Goal: Task Accomplishment & Management: Manage account settings

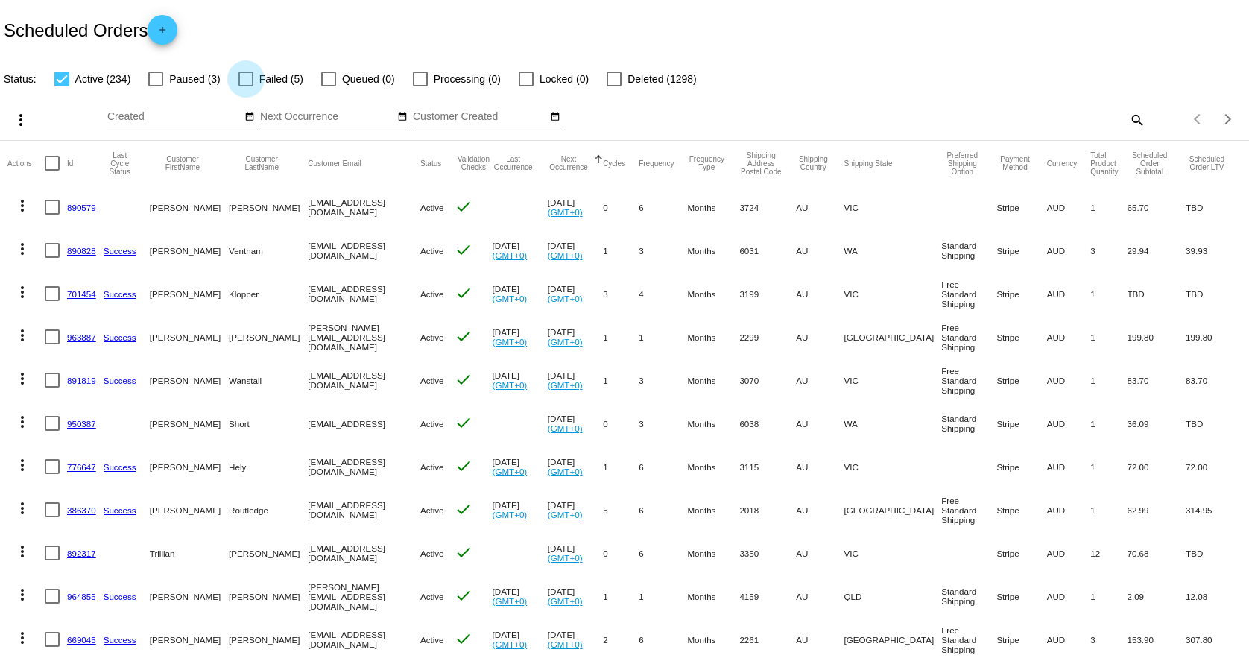
click at [258, 75] on label "Failed (5)" at bounding box center [270, 79] width 65 height 18
click at [246, 86] on input "Failed (5)" at bounding box center [245, 86] width 1 height 1
checkbox input "true"
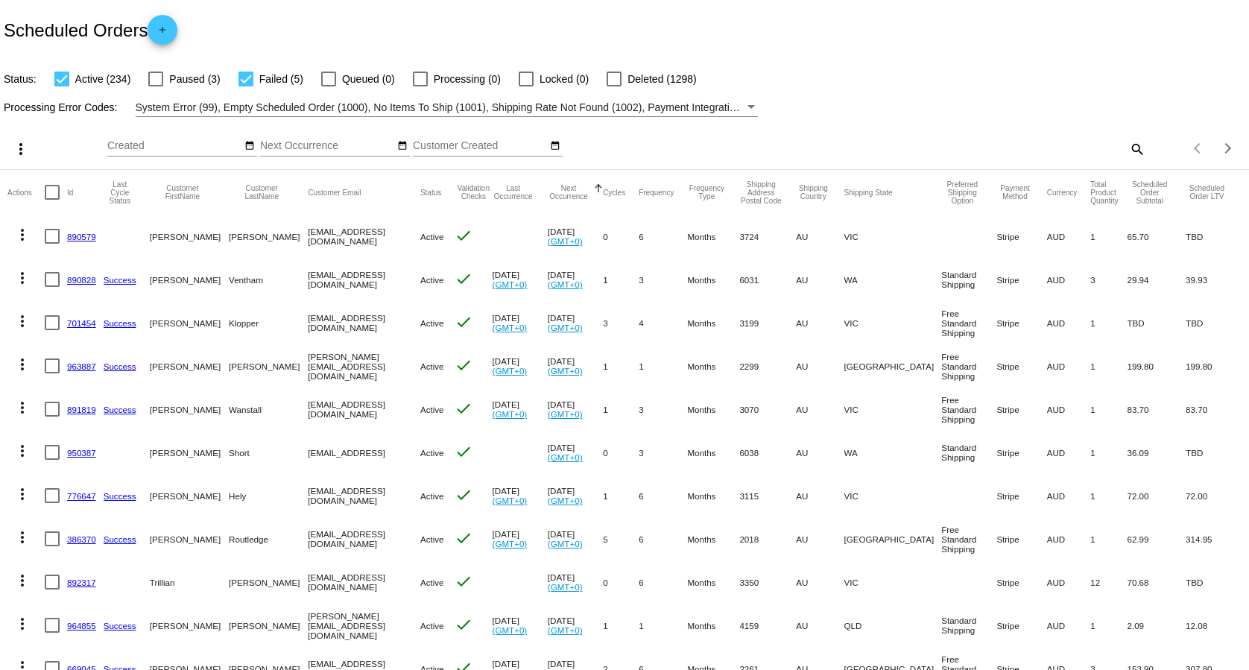
click at [77, 80] on span "Active (234)" at bounding box center [103, 79] width 56 height 18
click at [62, 86] on input "Active (234)" at bounding box center [61, 86] width 1 height 1
checkbox input "false"
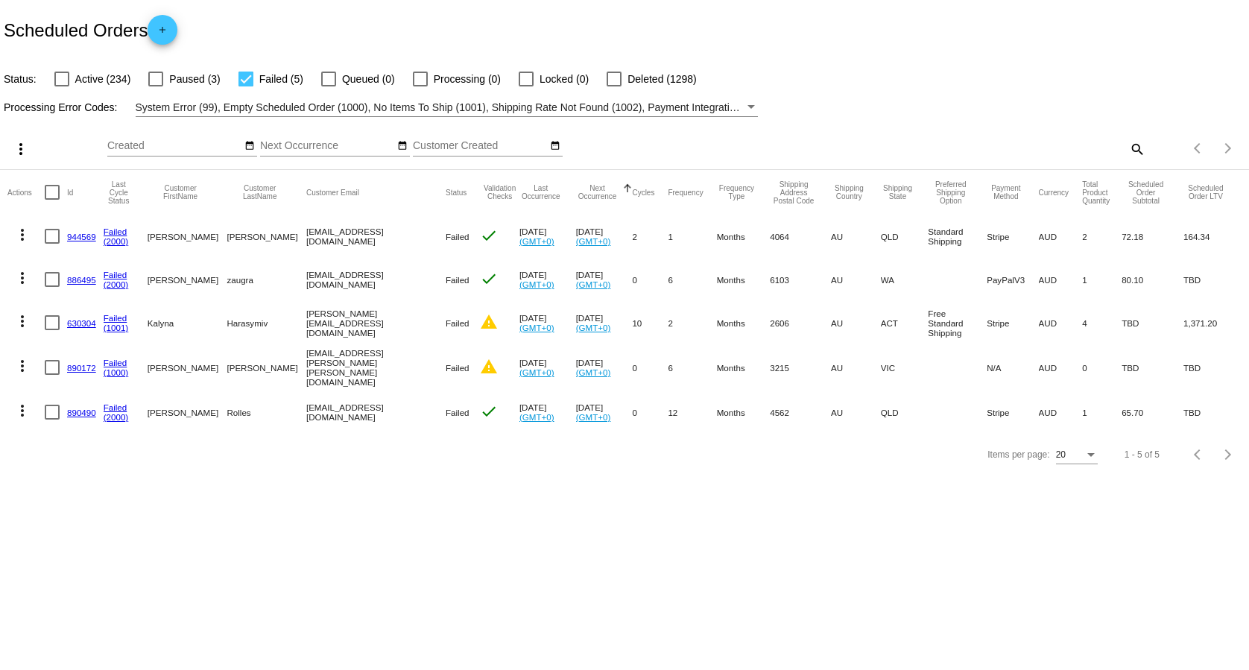
click at [16, 361] on mat-icon "more_vert" at bounding box center [22, 366] width 18 height 18
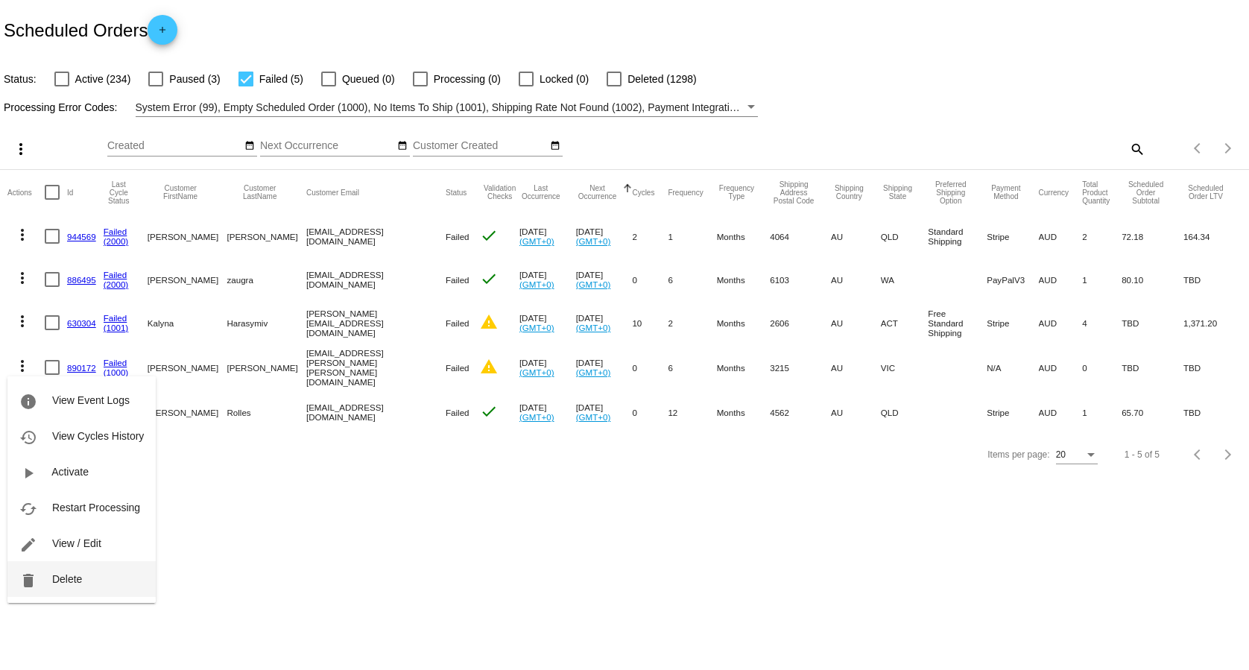
click at [30, 582] on mat-icon "delete" at bounding box center [28, 580] width 18 height 18
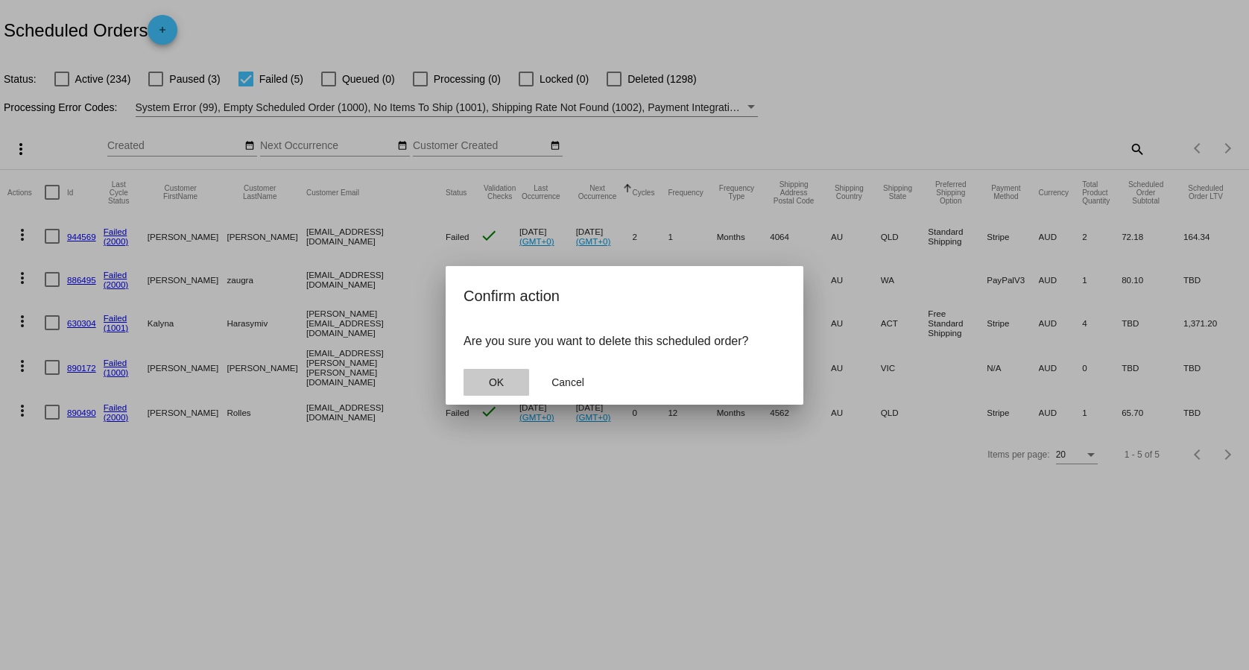
click at [512, 386] on button "OK" at bounding box center [496, 382] width 66 height 27
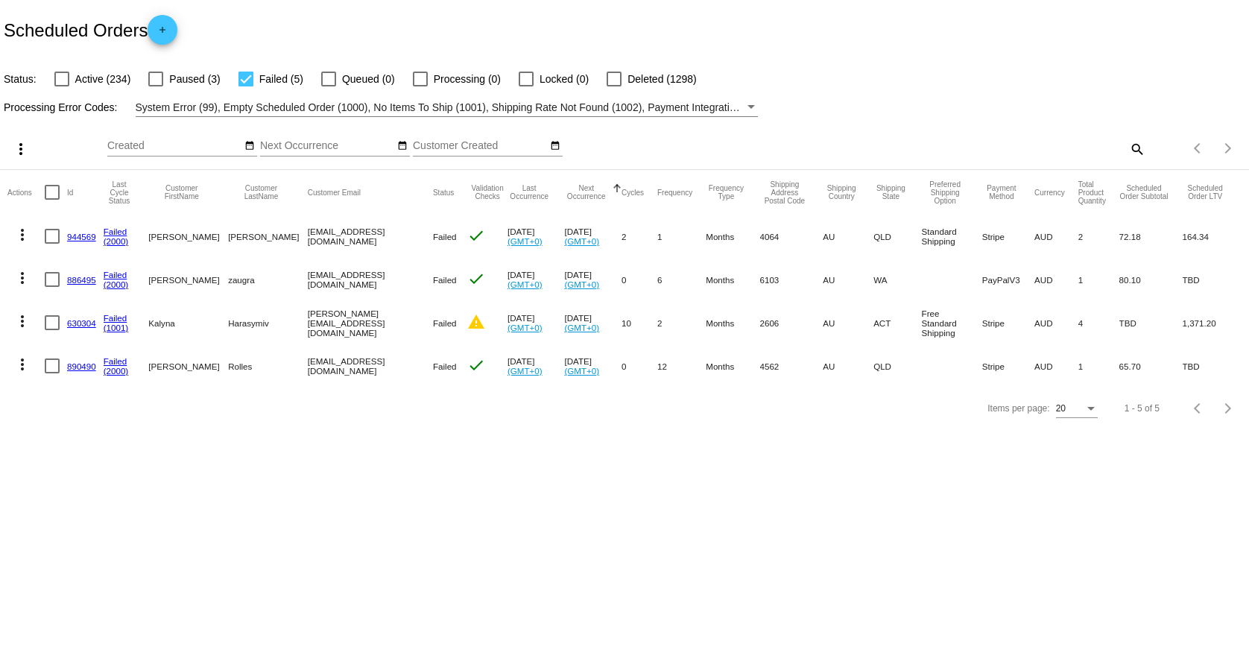
click at [24, 320] on mat-icon "more_vert" at bounding box center [22, 321] width 18 height 18
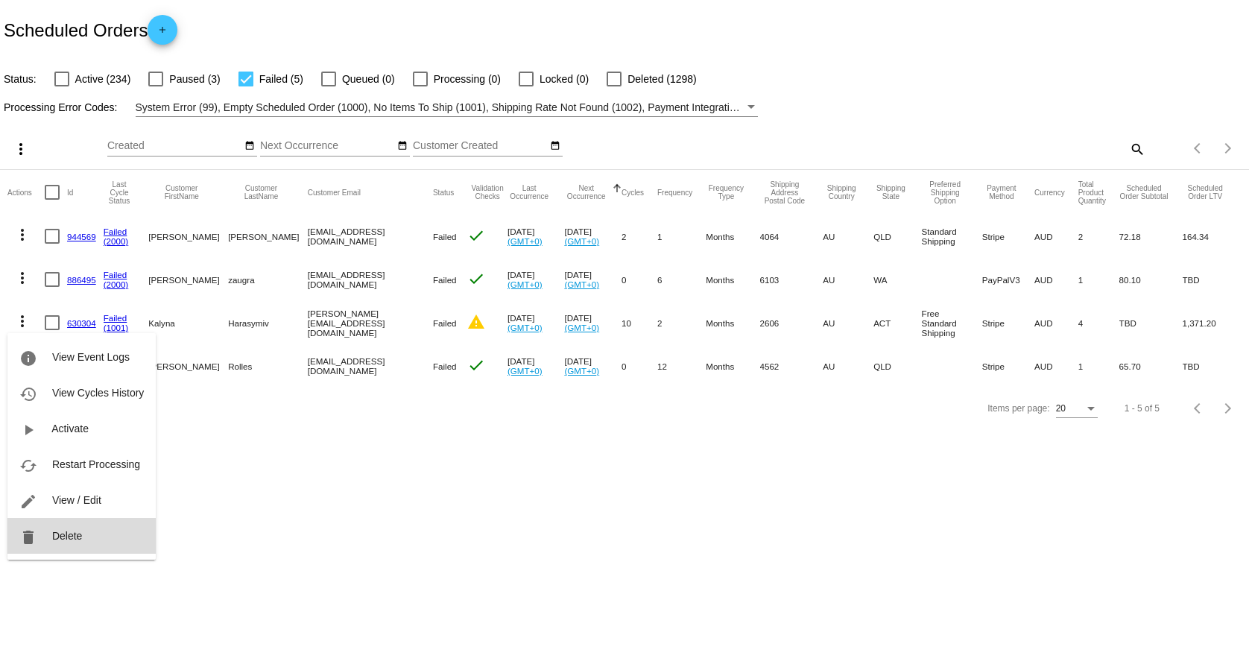
click at [80, 530] on button "delete Delete" at bounding box center [81, 536] width 148 height 36
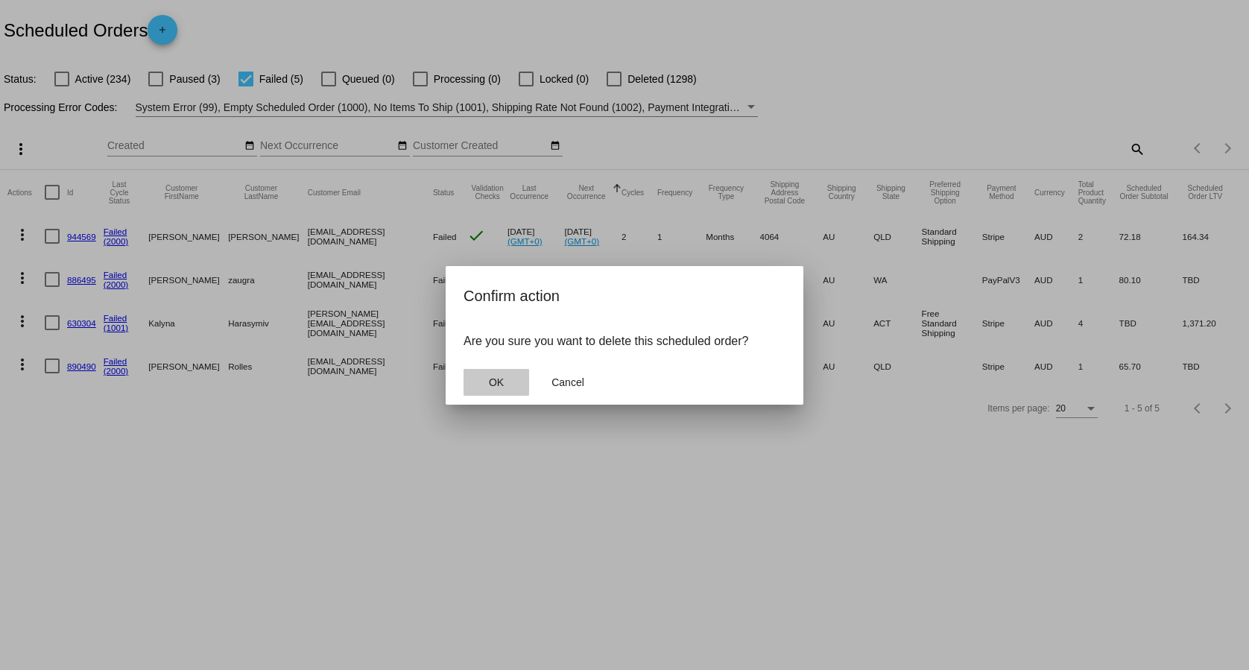
click at [495, 383] on span "OK" at bounding box center [496, 382] width 15 height 12
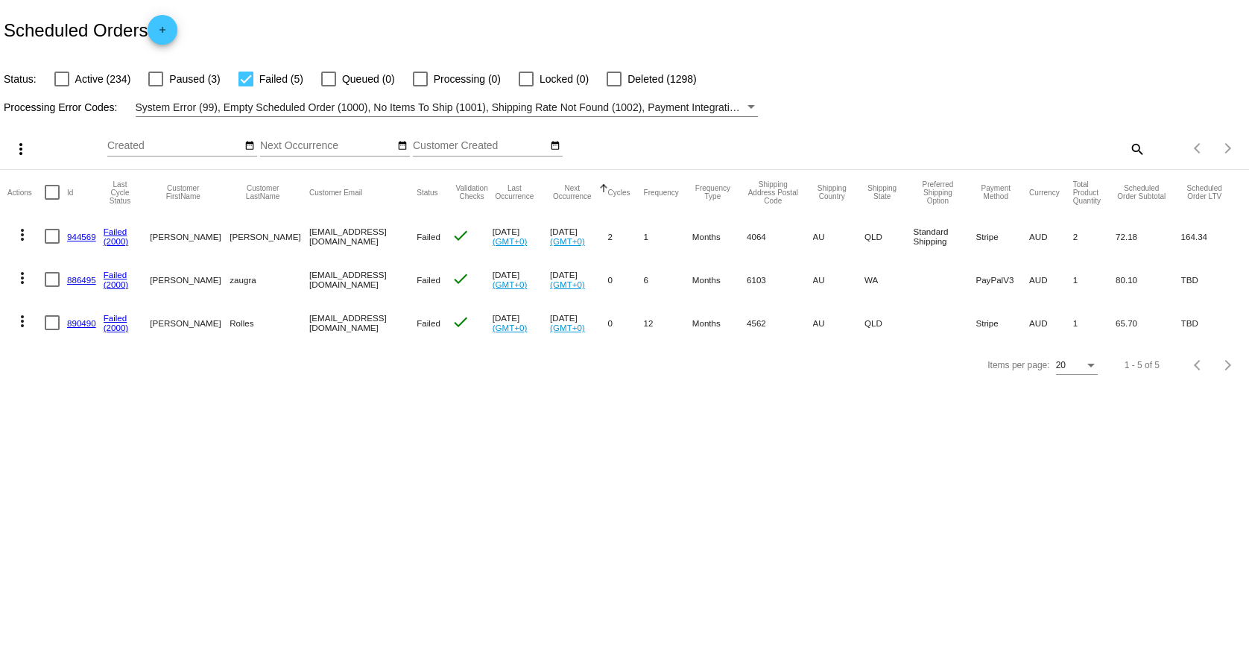
click at [31, 279] on mat-icon "more_vert" at bounding box center [22, 278] width 18 height 18
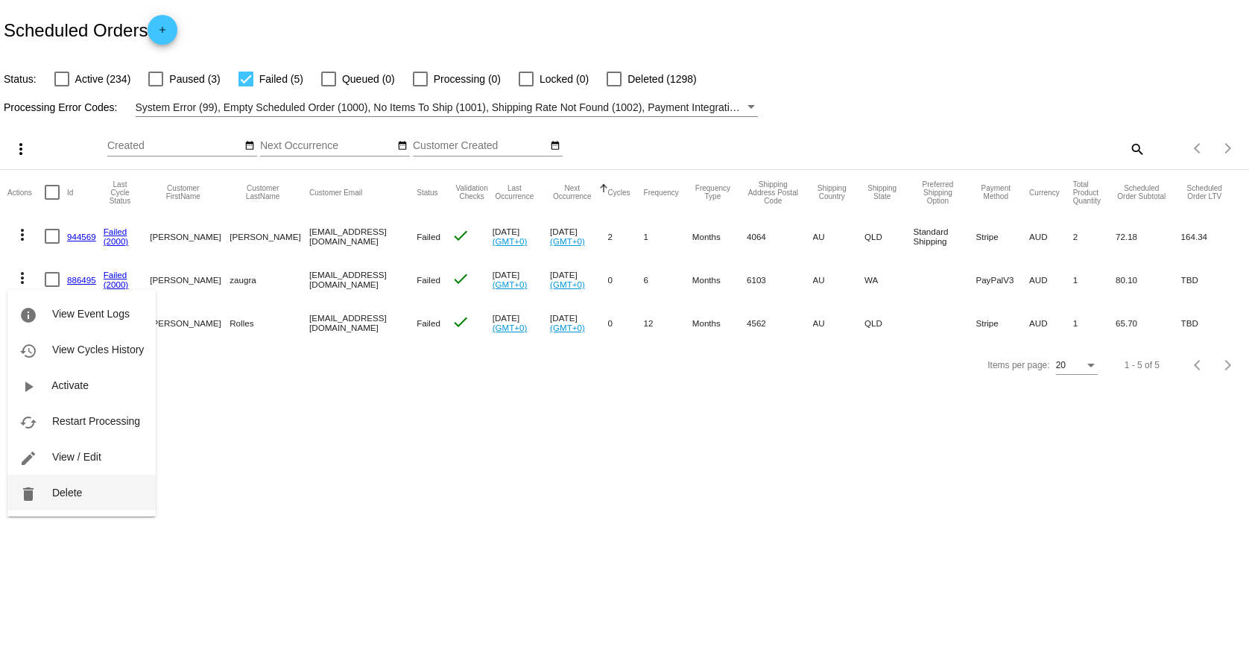
click at [80, 498] on span "Delete" at bounding box center [67, 493] width 30 height 12
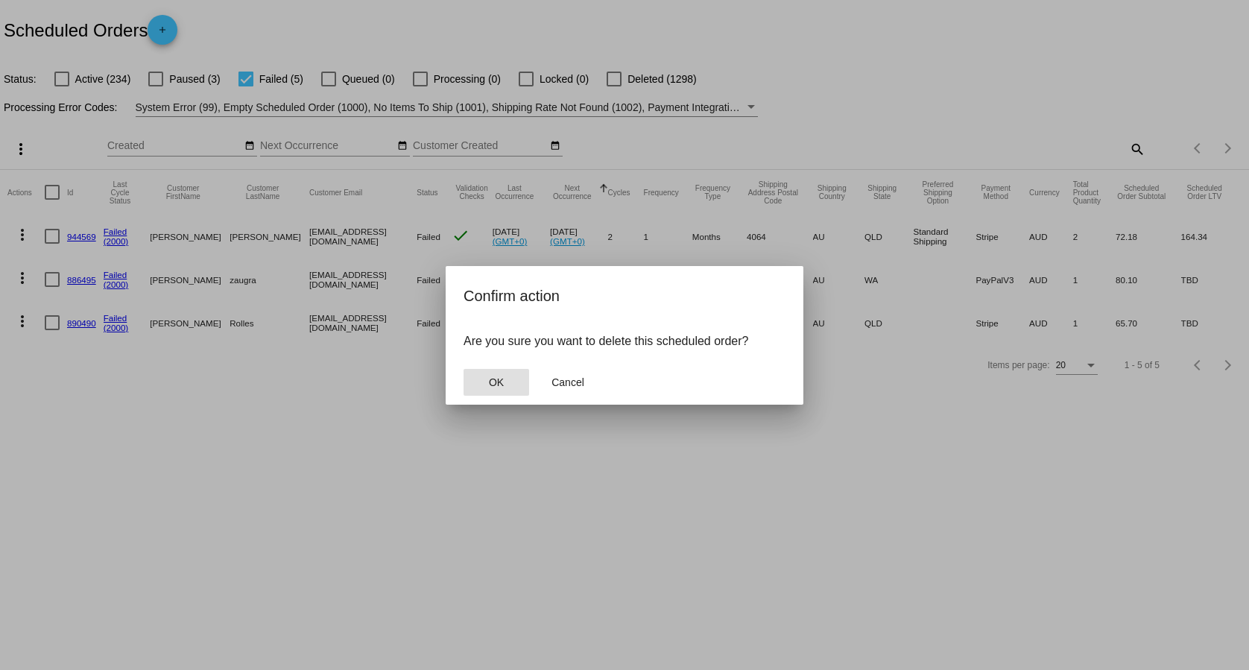
click at [466, 379] on button "OK" at bounding box center [496, 382] width 66 height 27
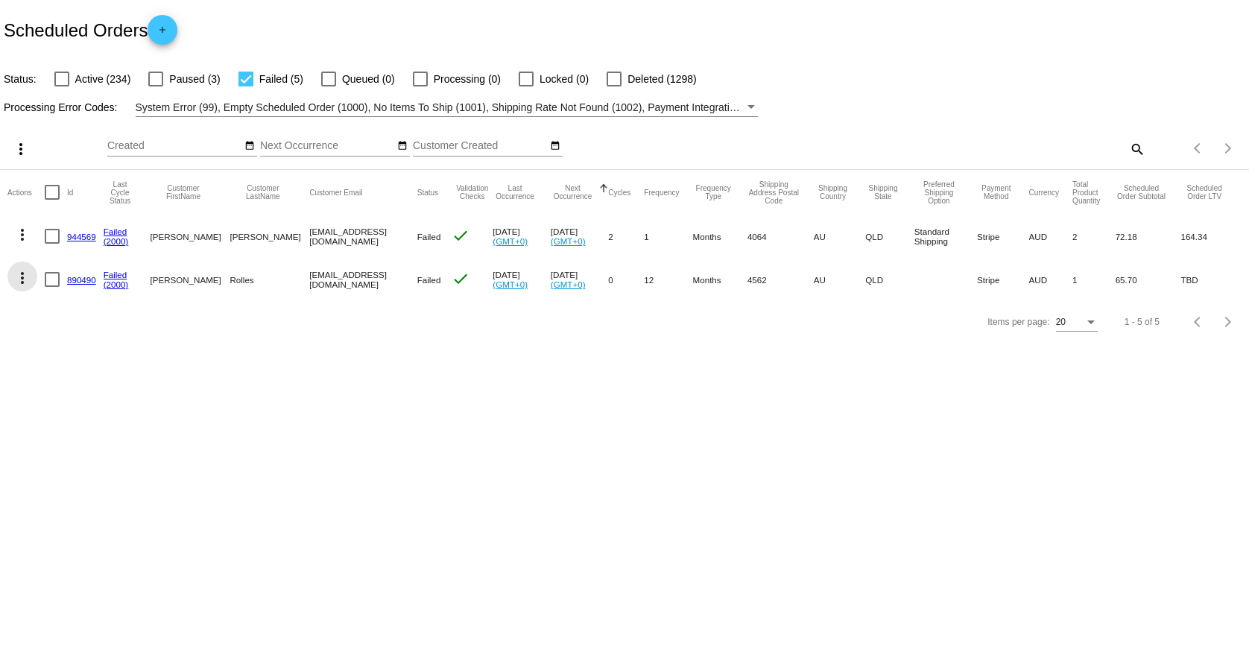
click at [26, 282] on mat-icon "more_vert" at bounding box center [22, 278] width 18 height 18
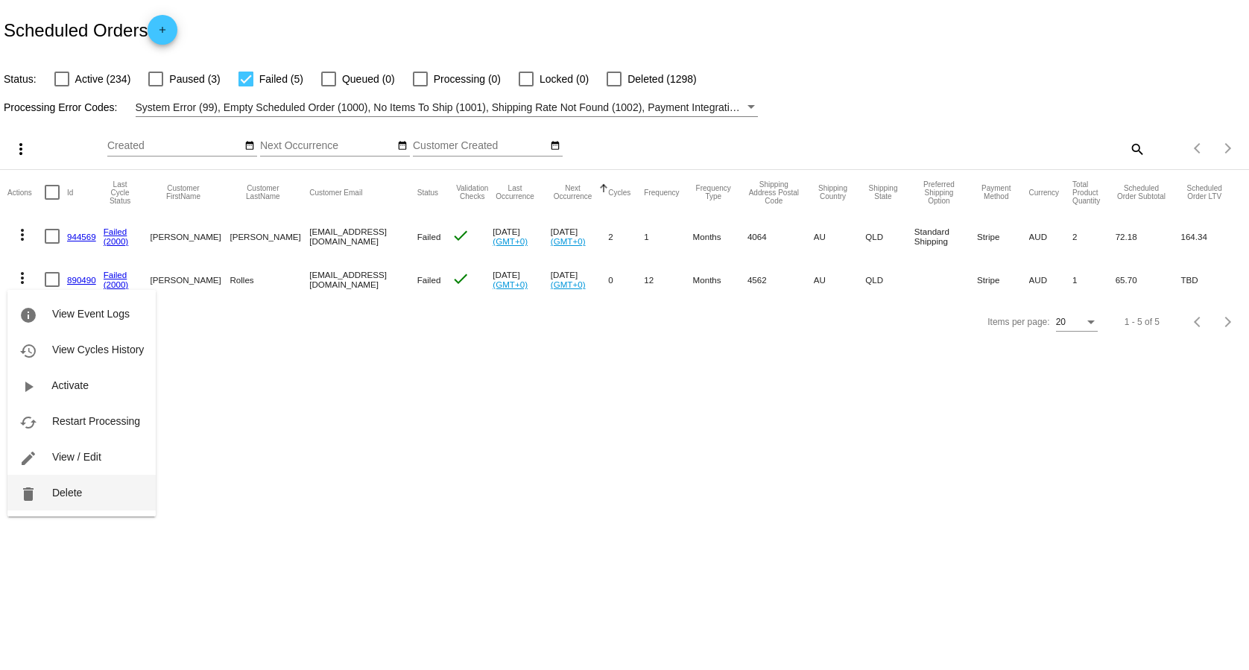
click at [94, 493] on button "delete Delete" at bounding box center [81, 493] width 148 height 36
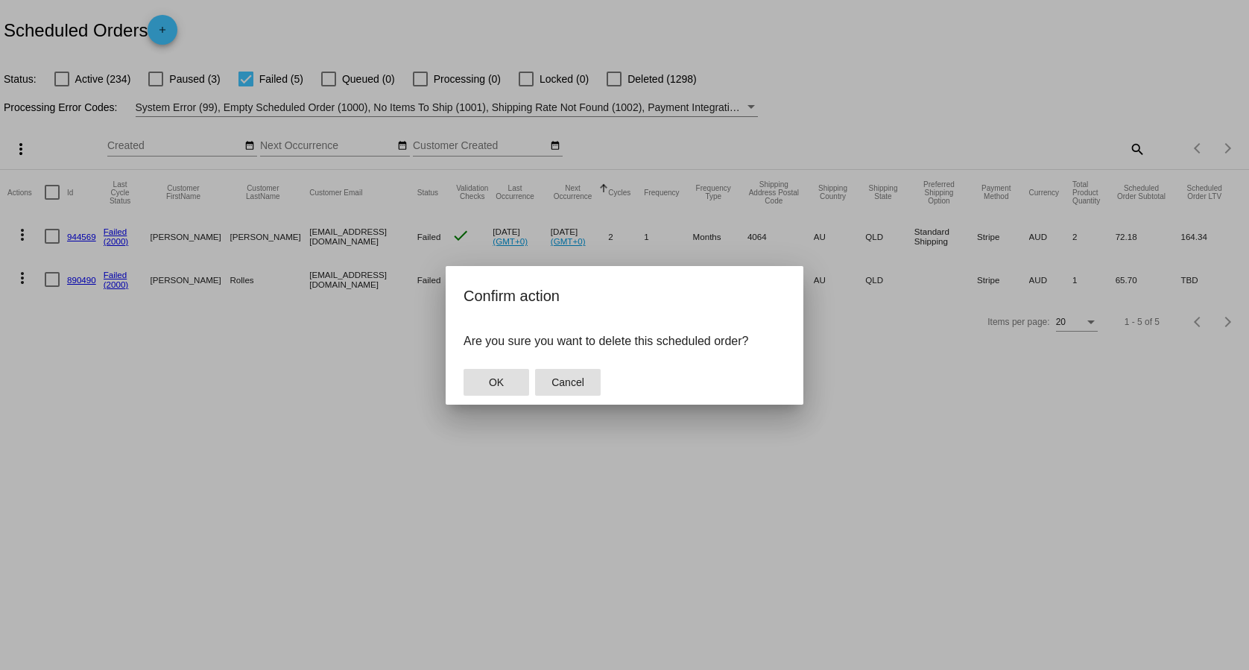
click at [583, 381] on span "Cancel" at bounding box center [567, 382] width 33 height 12
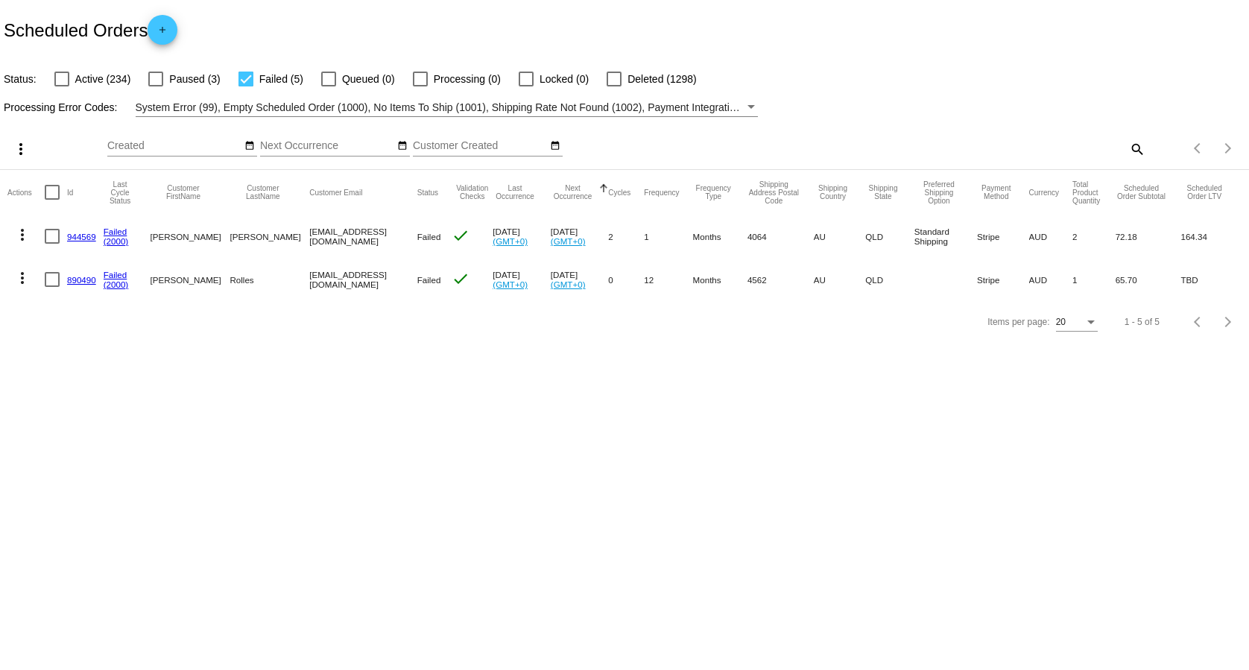
click at [119, 288] on link "(2000)" at bounding box center [116, 284] width 25 height 10
click at [24, 278] on mat-icon "more_vert" at bounding box center [22, 278] width 18 height 18
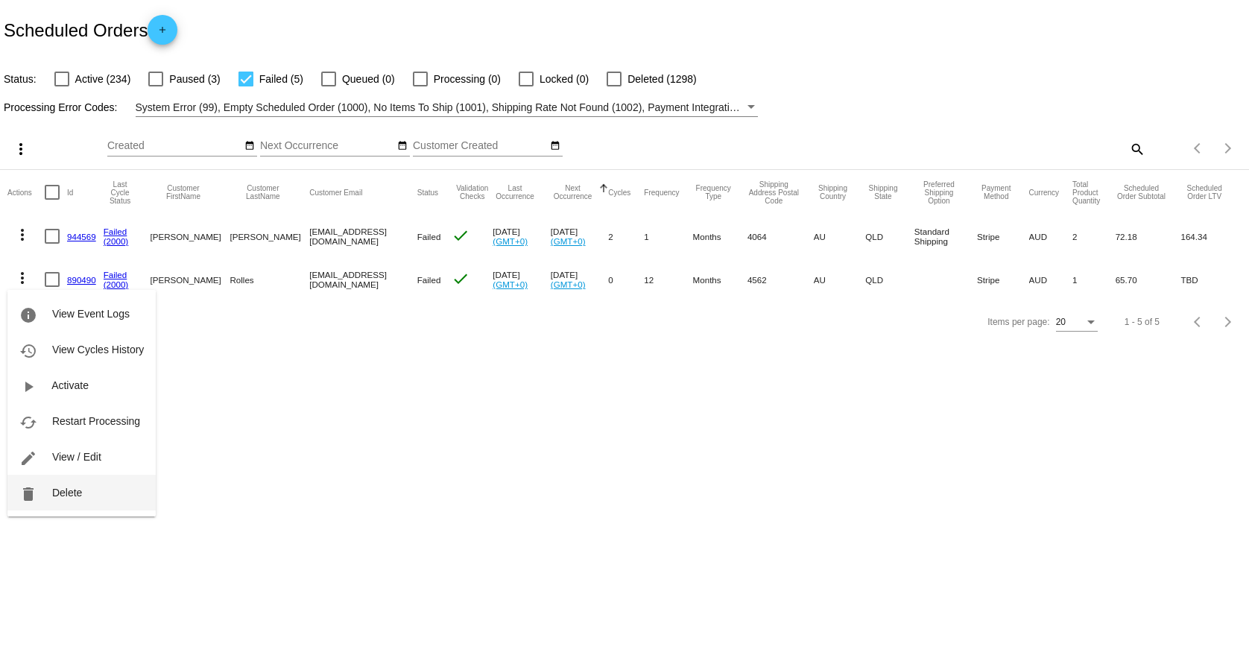
click at [118, 487] on button "delete Delete" at bounding box center [81, 493] width 148 height 36
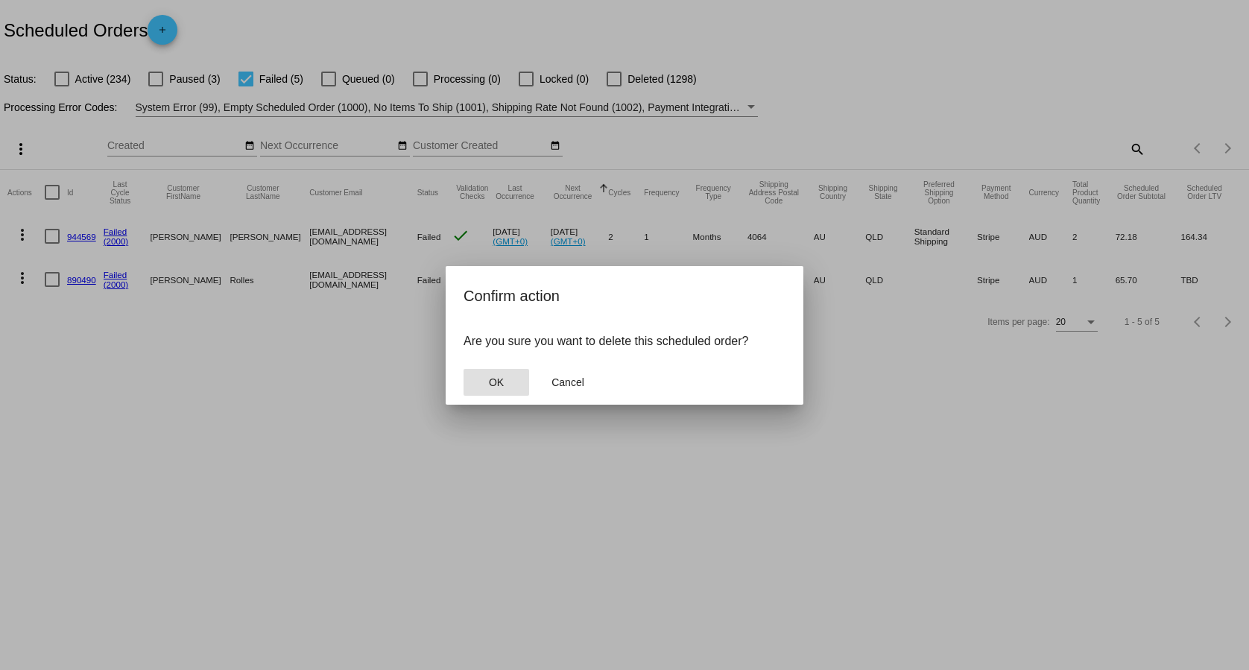
click at [495, 378] on span "OK" at bounding box center [496, 382] width 15 height 12
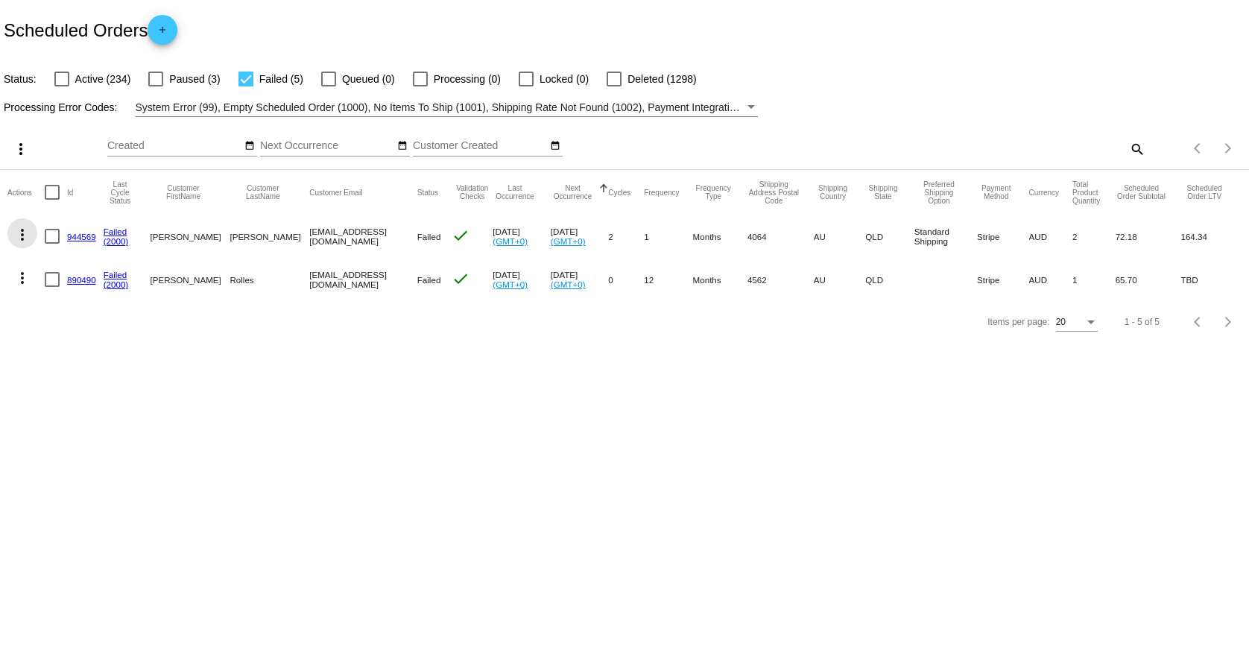
click at [22, 236] on mat-icon "more_vert" at bounding box center [22, 235] width 18 height 18
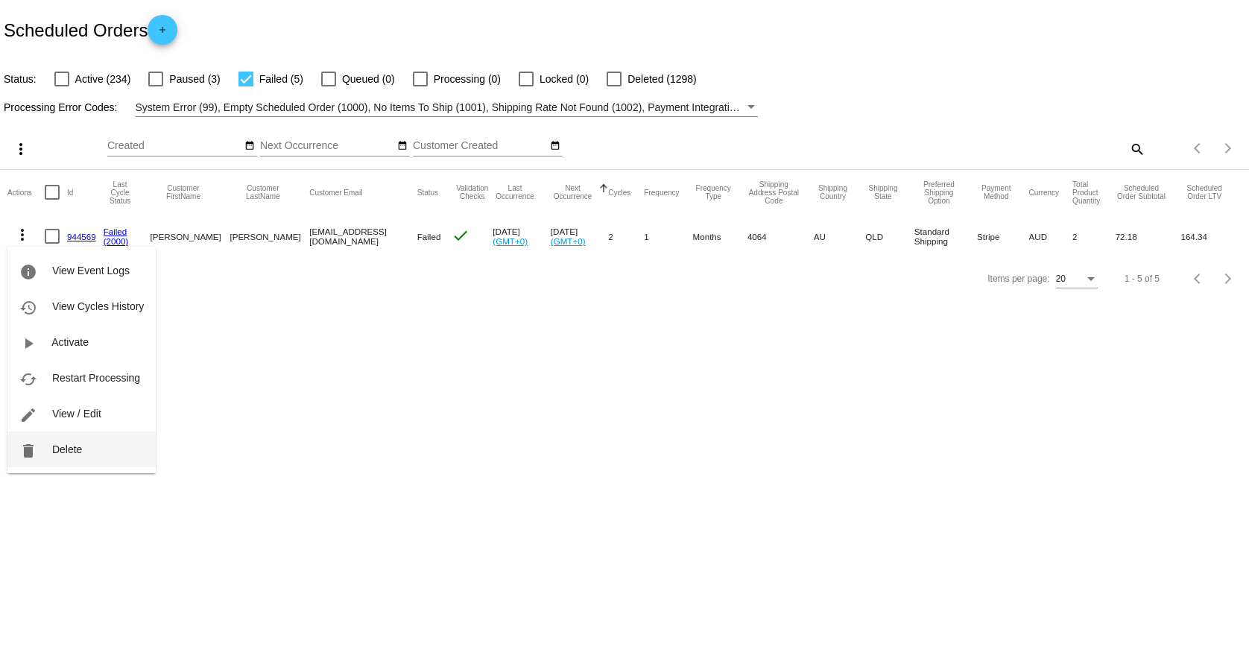
click at [98, 441] on button "delete Delete" at bounding box center [81, 449] width 148 height 36
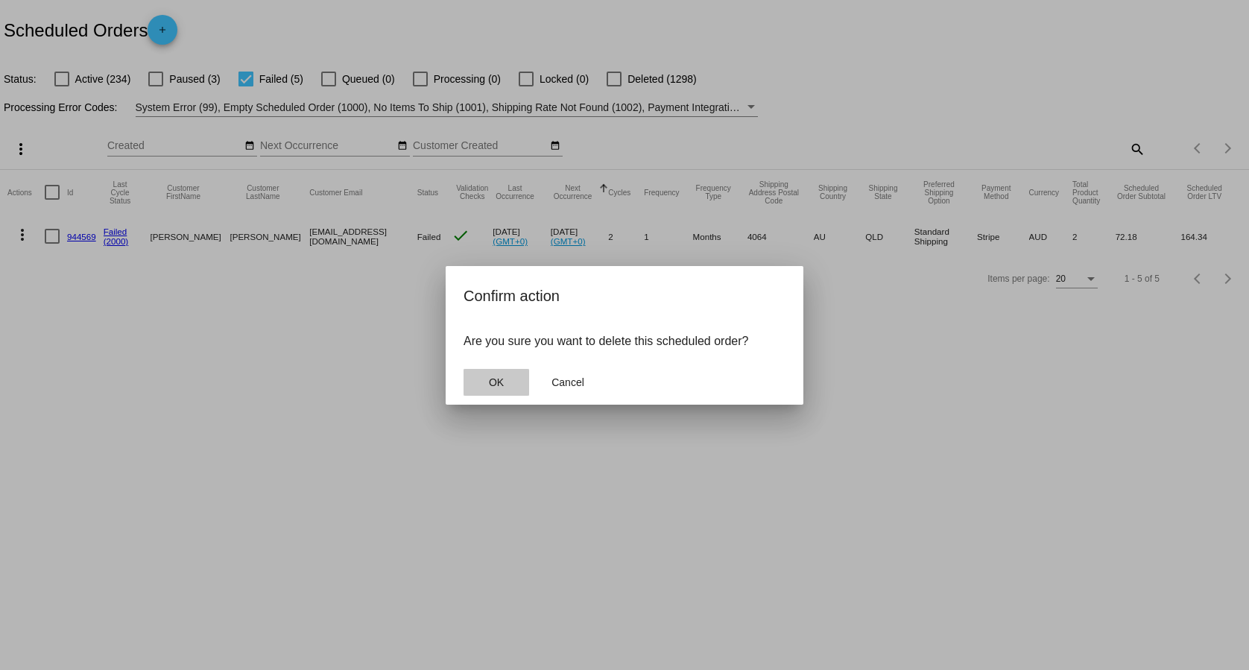
click at [522, 387] on button "OK" at bounding box center [496, 382] width 66 height 27
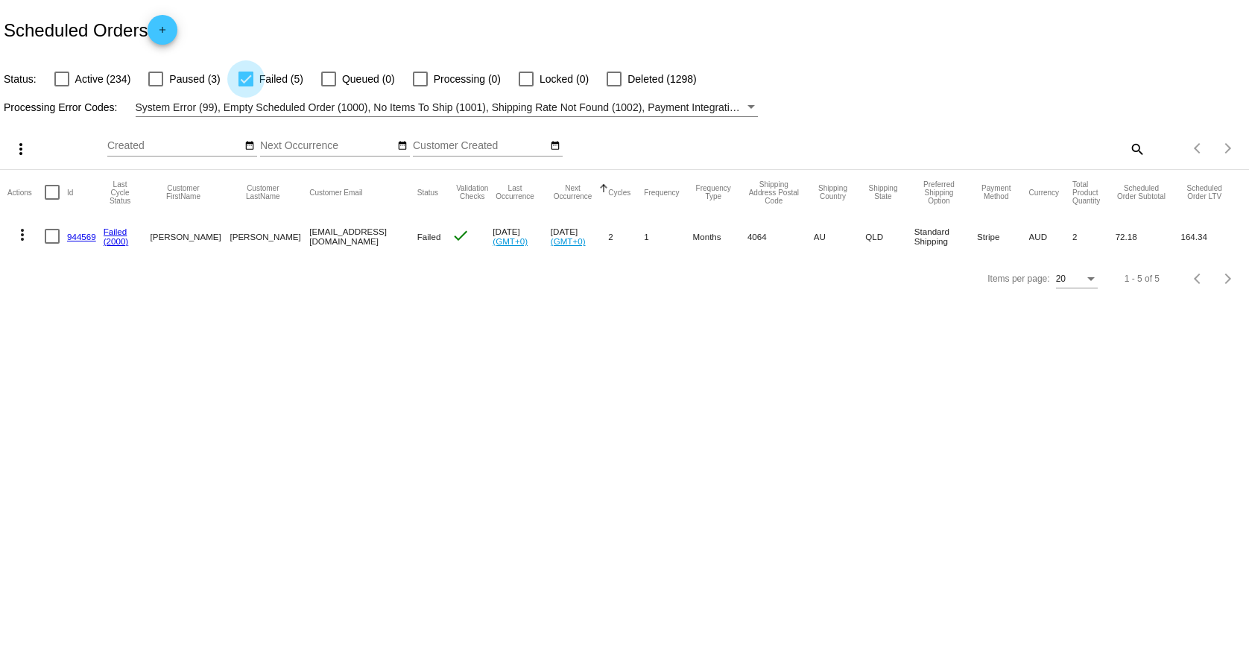
click at [258, 77] on label "Failed (5)" at bounding box center [270, 79] width 65 height 18
click at [246, 86] on input "Failed (5)" at bounding box center [245, 86] width 1 height 1
checkbox input "false"
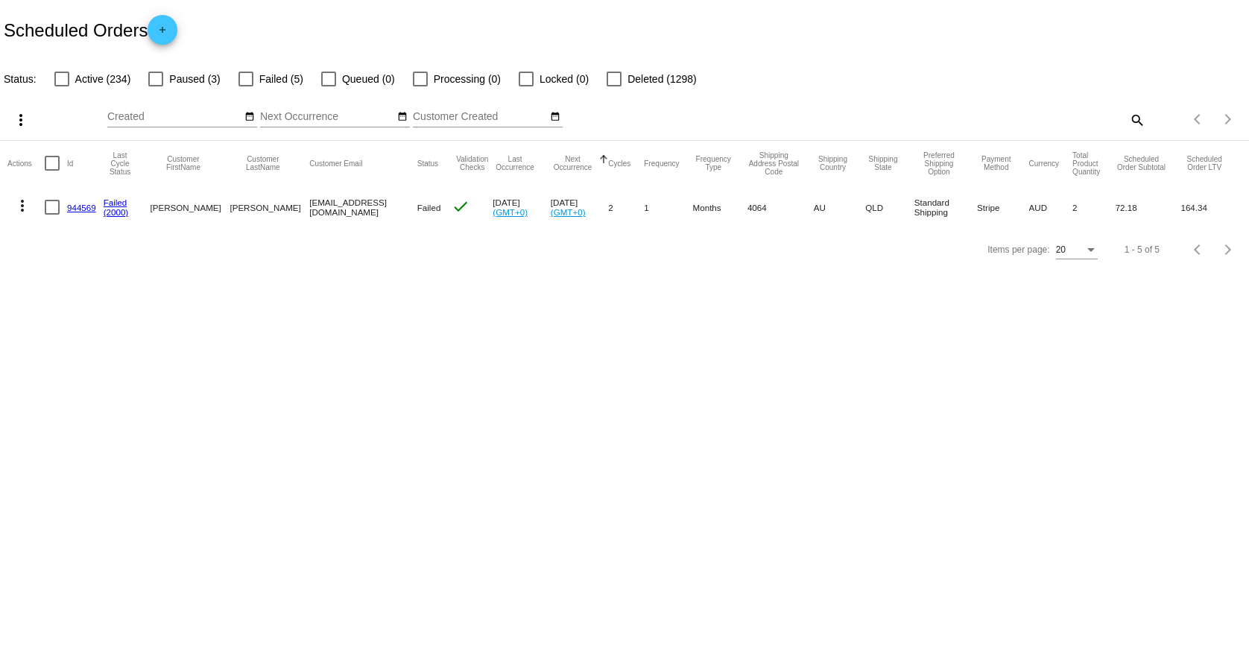
click at [69, 80] on label "Active (234)" at bounding box center [92, 79] width 77 height 18
click at [62, 86] on input "Active (234)" at bounding box center [61, 86] width 1 height 1
checkbox input "true"
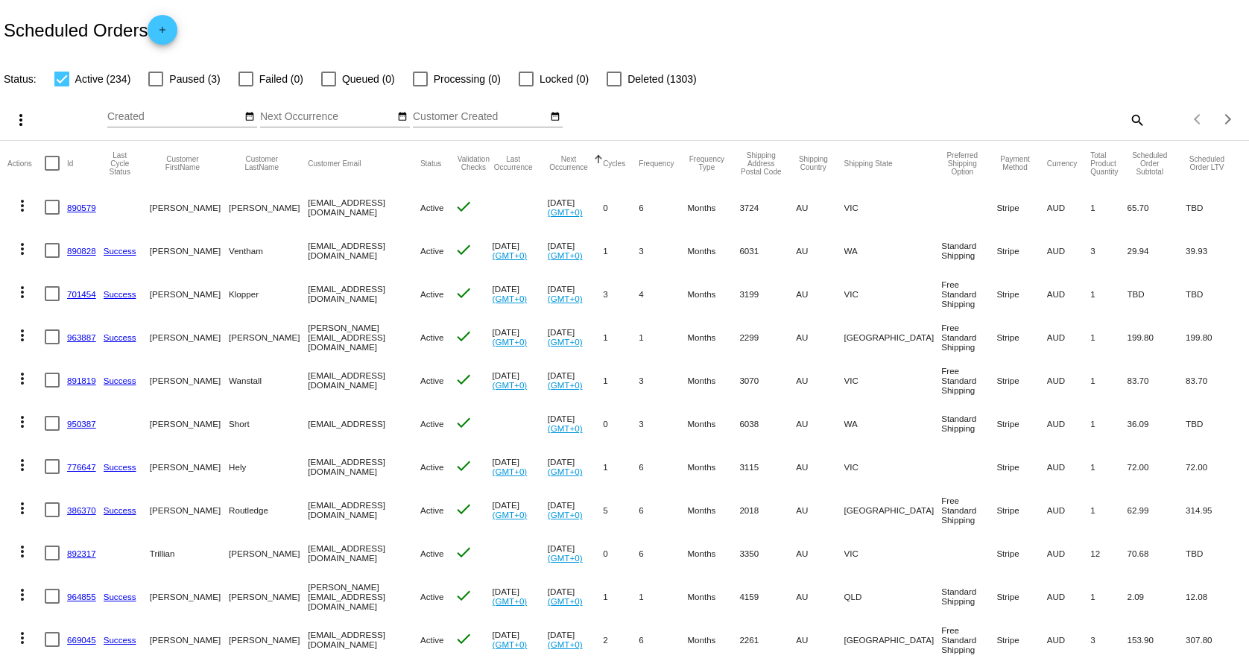
click at [1127, 119] on mat-icon "search" at bounding box center [1136, 119] width 18 height 23
click at [1051, 121] on input "Search" at bounding box center [989, 117] width 311 height 12
paste input "[EMAIL_ADDRESS][DOMAIN_NAME]"
type input "[EMAIL_ADDRESS][DOMAIN_NAME]"
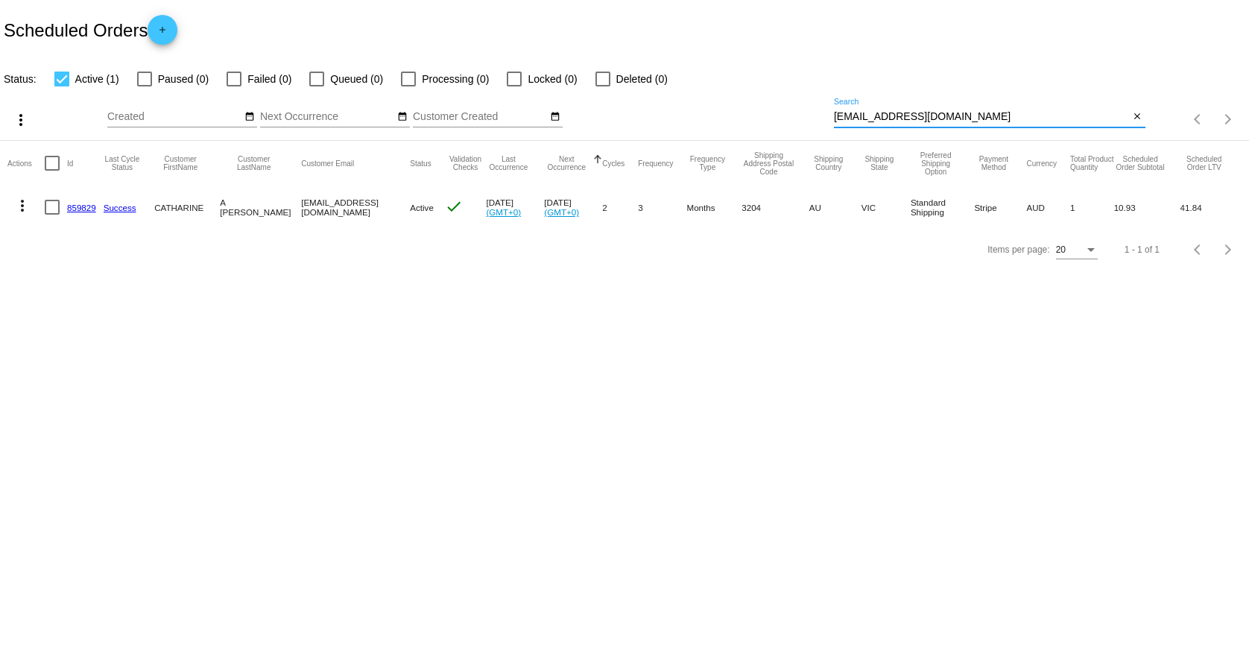
click at [24, 202] on mat-icon "more_vert" at bounding box center [22, 206] width 18 height 18
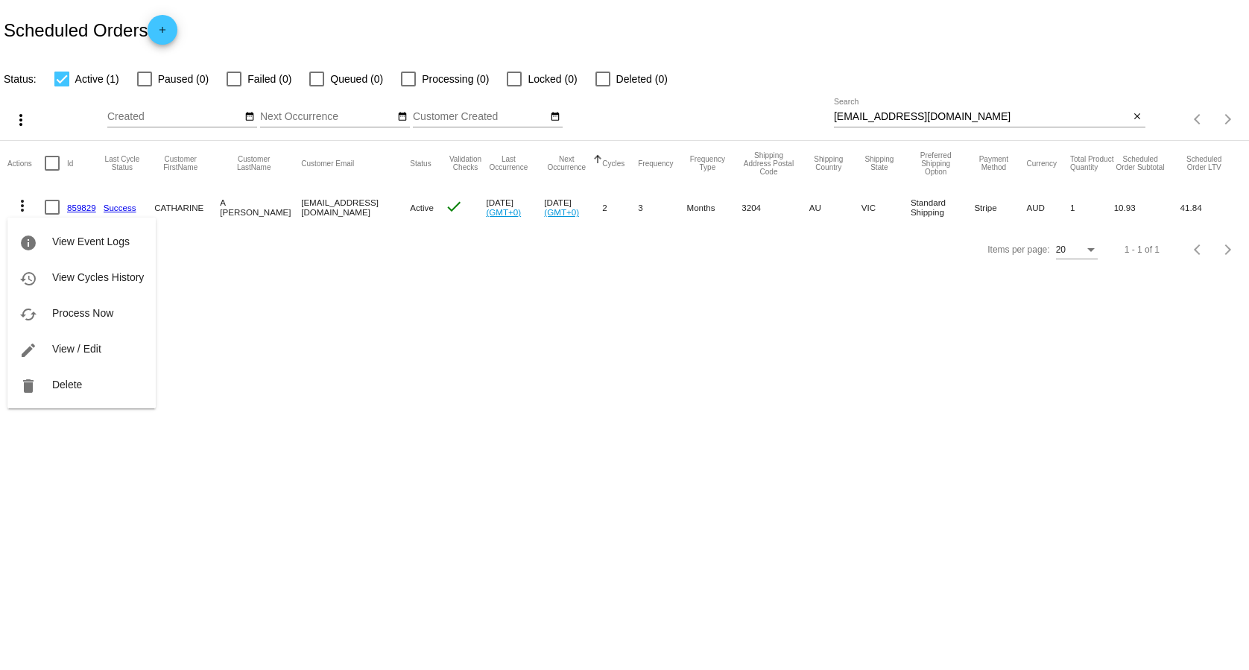
click at [323, 370] on div at bounding box center [624, 335] width 1249 height 670
click at [25, 208] on mat-icon "more_vert" at bounding box center [22, 206] width 18 height 18
click at [79, 206] on div "info View Event Logs history View Cycles History cached Process Now edit View /…" at bounding box center [81, 298] width 148 height 219
click at [367, 396] on div at bounding box center [624, 335] width 1249 height 670
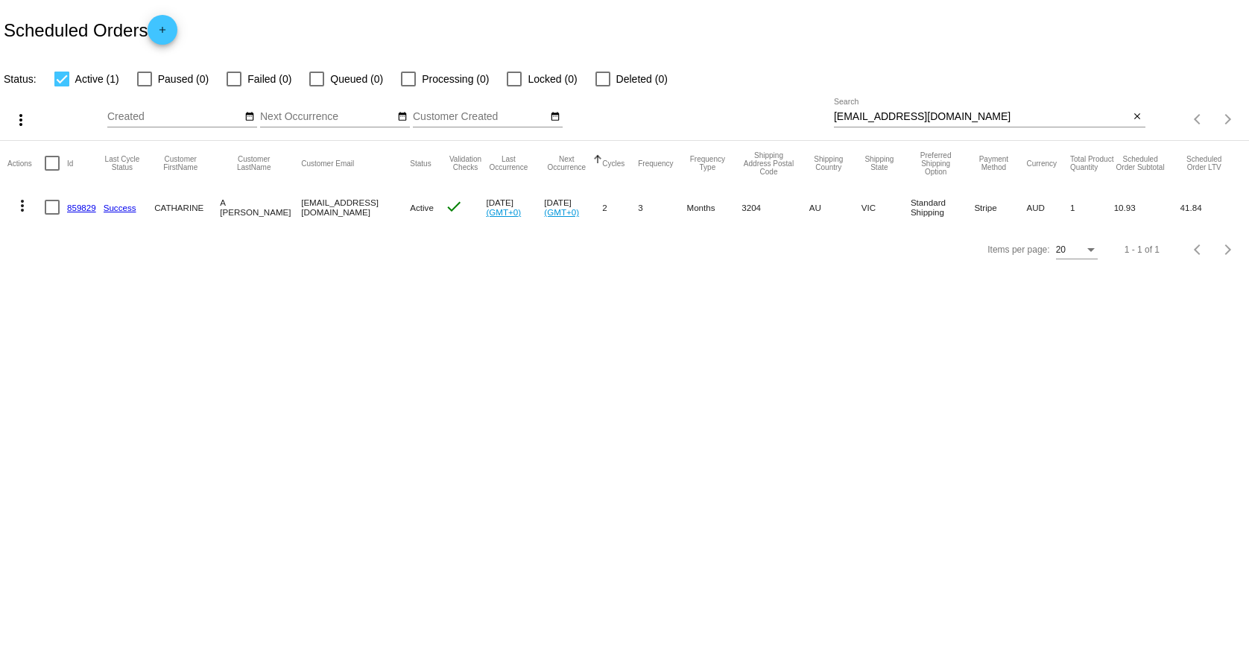
click at [72, 208] on link "859829" at bounding box center [81, 208] width 29 height 10
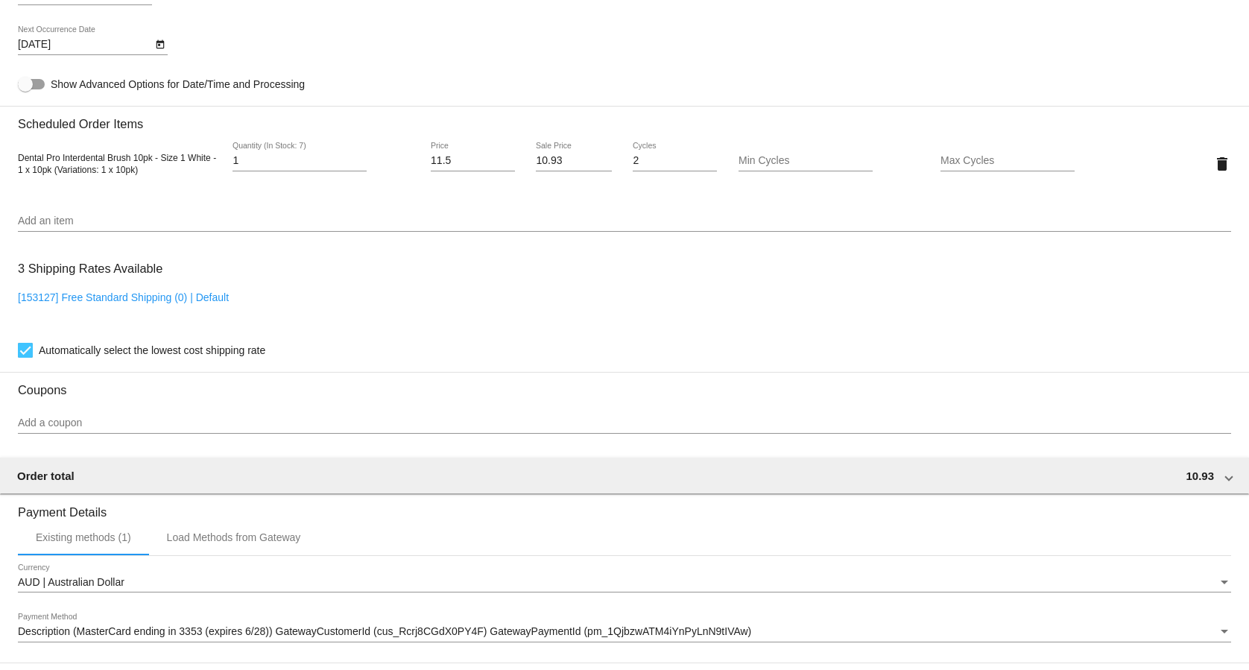
scroll to position [1013, 0]
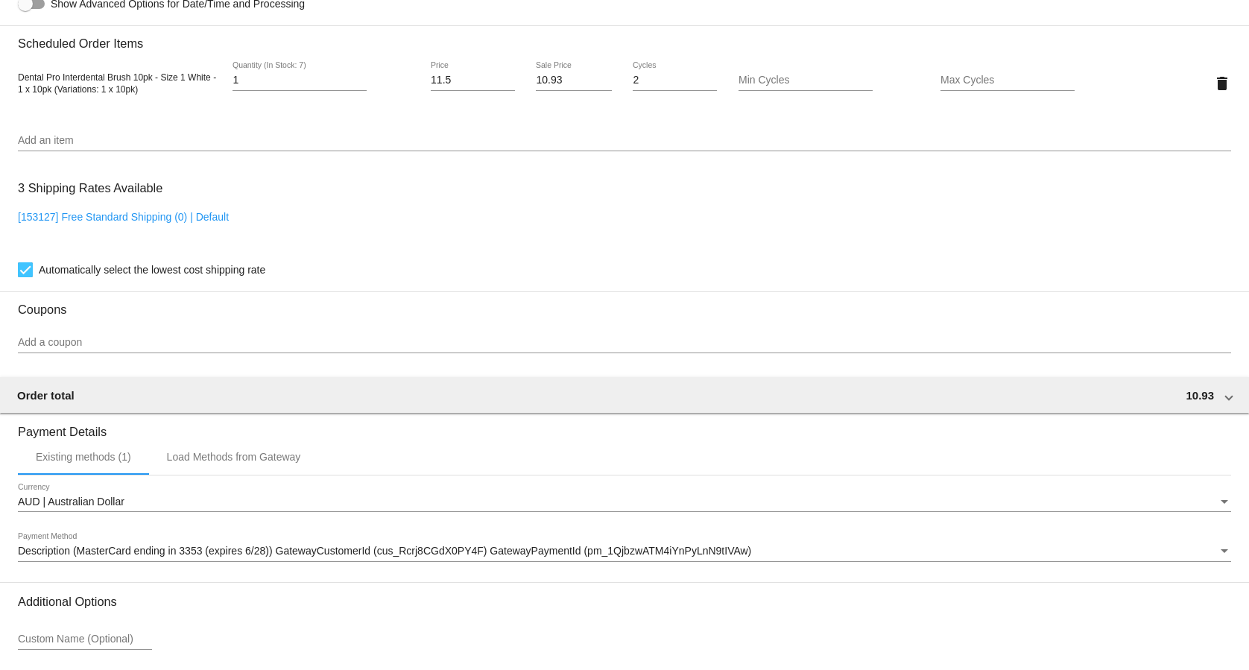
click at [219, 230] on div "[153127] Free Standard Shipping (0) | Default" at bounding box center [624, 232] width 1213 height 42
click at [220, 223] on link "[153127] Free Standard Shipping (0) | Default" at bounding box center [123, 217] width 211 height 12
checkbox input "false"
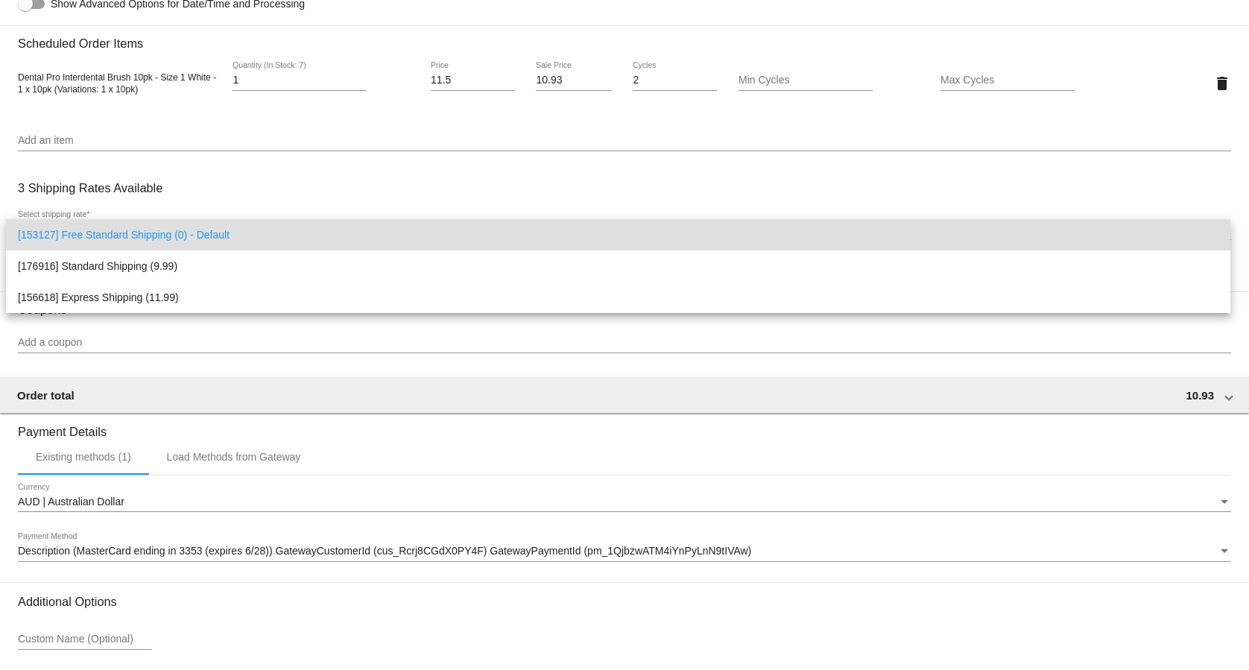
click at [192, 250] on div "[153127] Free Standard Shipping (0) - Default [176916] Standard Shipping (9.99)…" at bounding box center [618, 266] width 1224 height 94
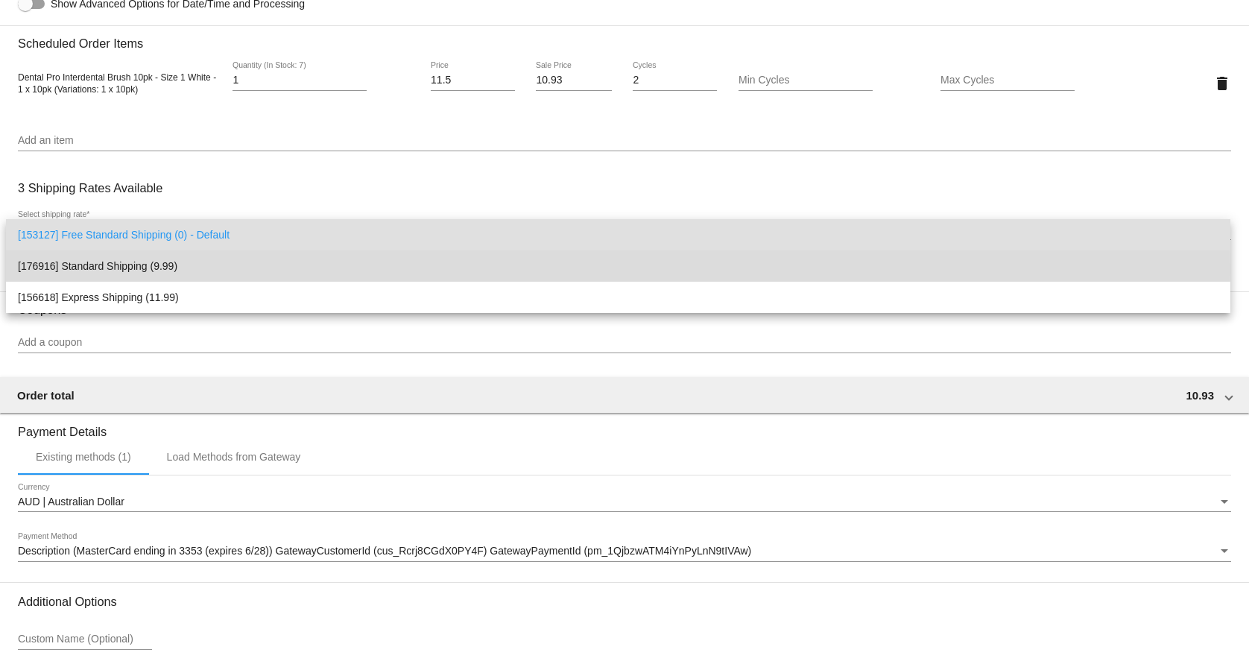
click at [189, 268] on span "[176916] Standard Shipping (9.99)" at bounding box center [618, 265] width 1200 height 31
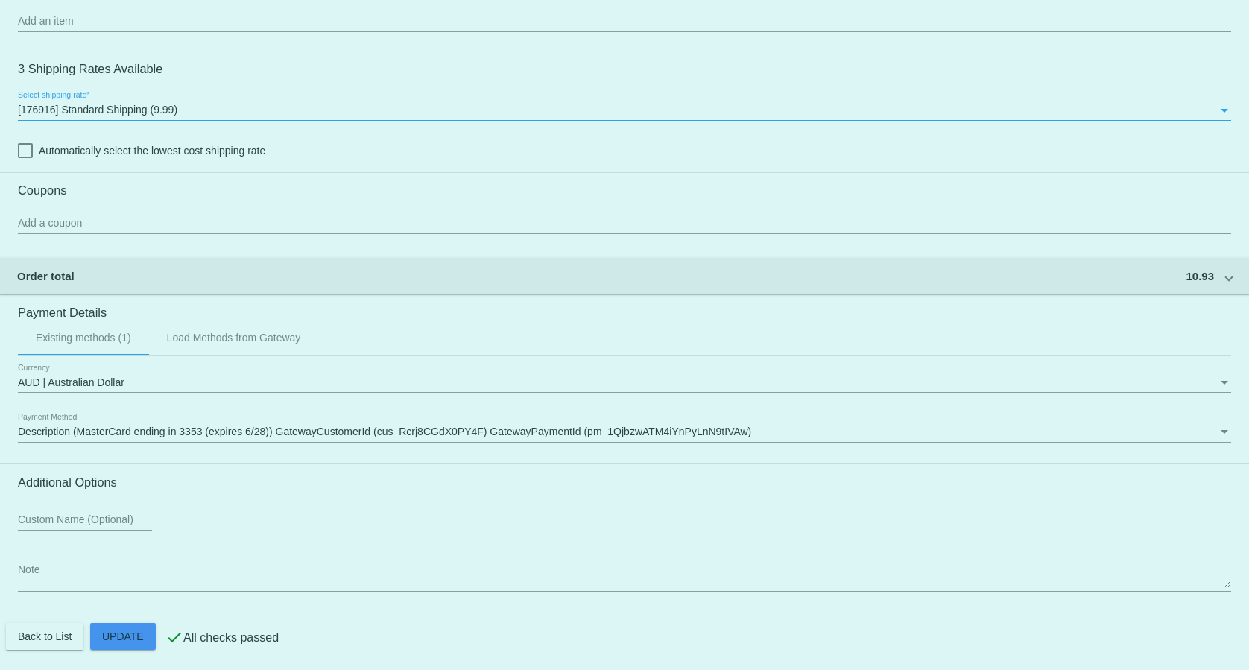
scroll to position [1142, 0]
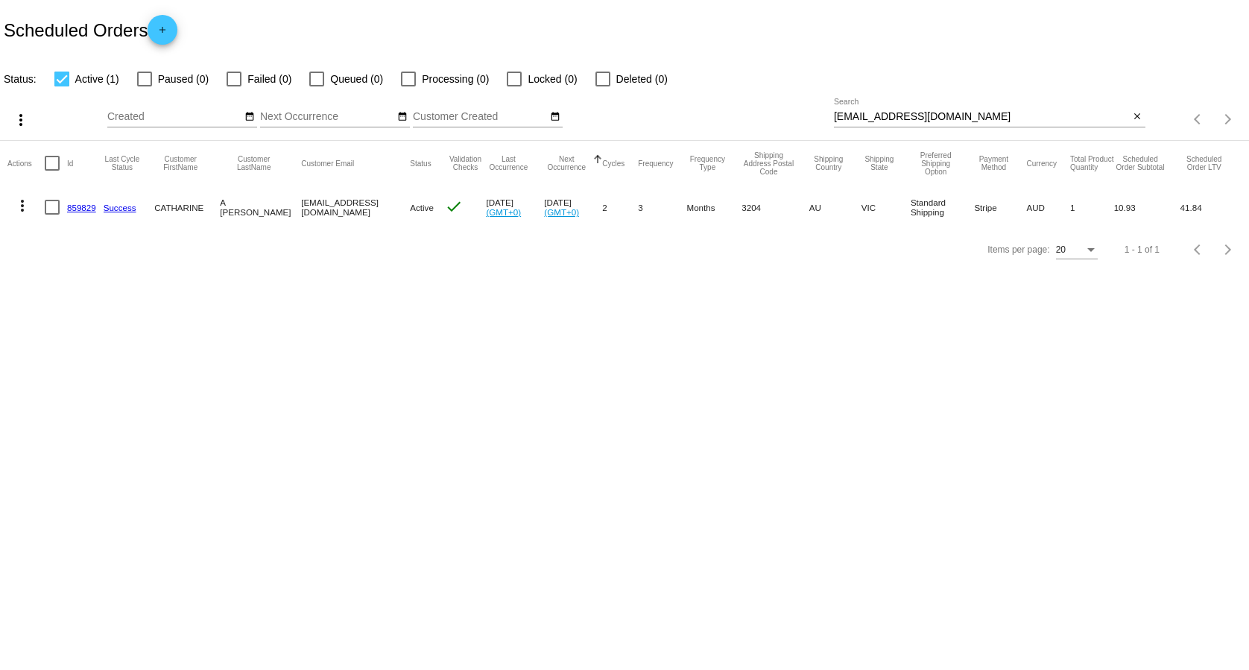
click at [1002, 113] on input "[EMAIL_ADDRESS][DOMAIN_NAME]" at bounding box center [982, 117] width 296 height 12
paste input "[EMAIL_ADDRESS][DOMAIN_NAME]"
type input "[EMAIL_ADDRESS][DOMAIN_NAME]"
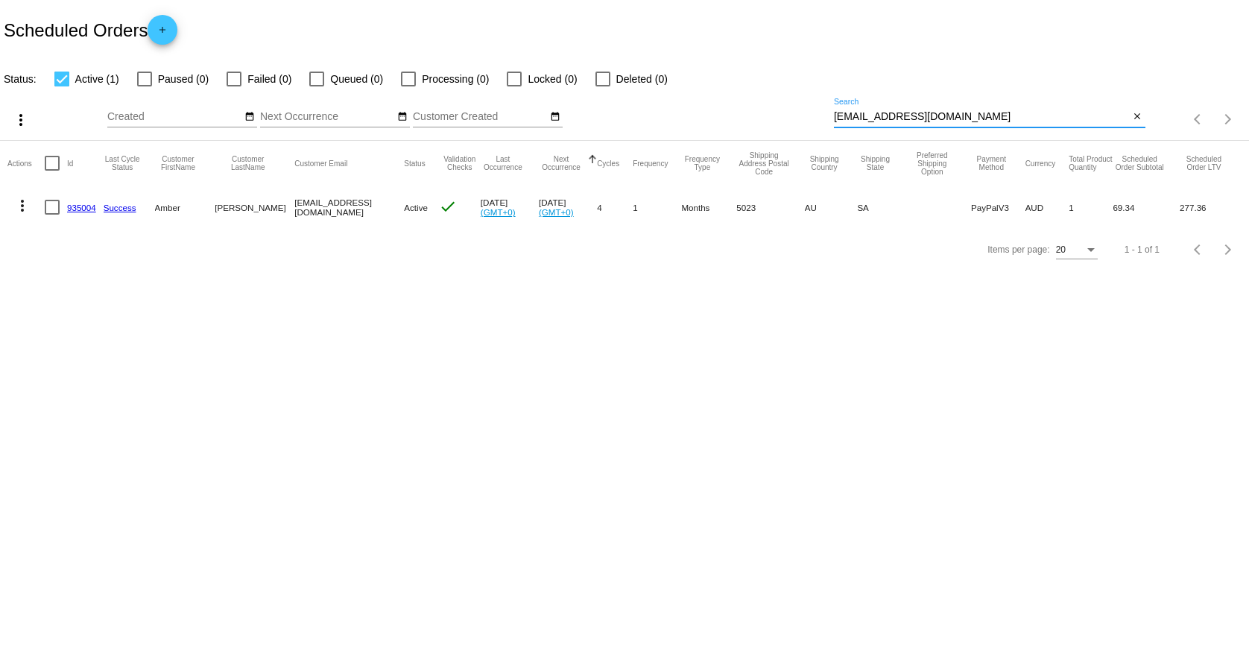
click at [85, 202] on mat-cell "935004" at bounding box center [85, 207] width 37 height 43
click at [81, 211] on link "935004" at bounding box center [81, 208] width 29 height 10
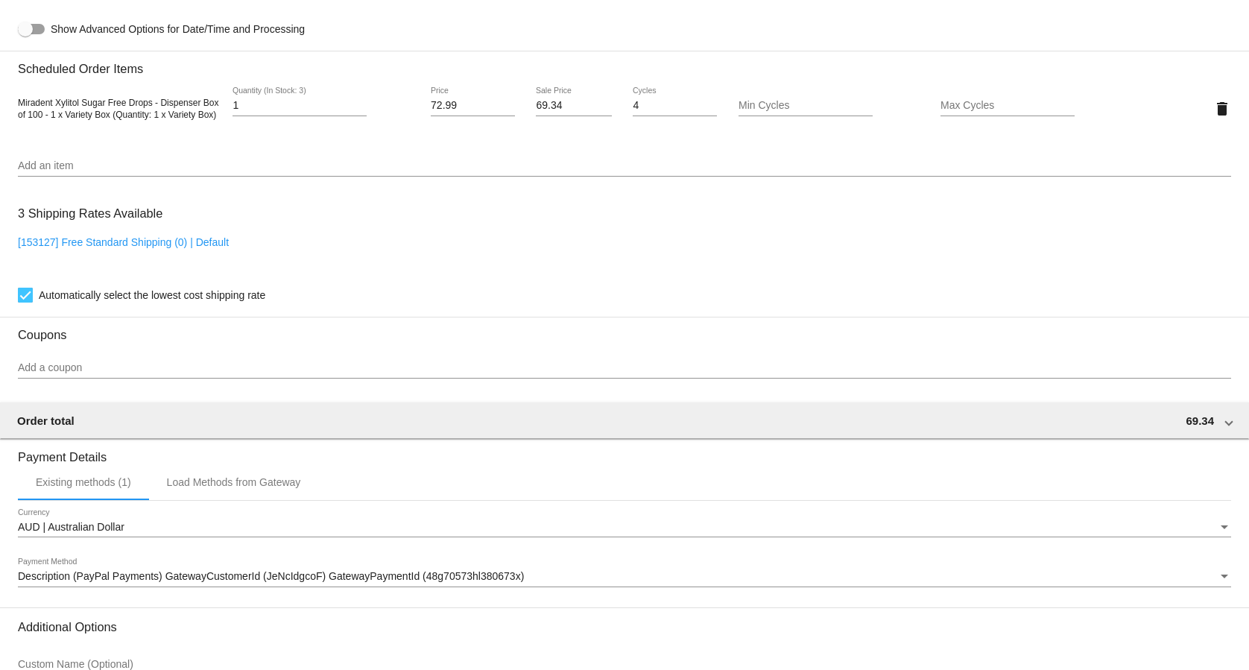
scroll to position [988, 0]
click at [219, 247] on link "[153127] Free Standard Shipping (0) | Default" at bounding box center [123, 242] width 211 height 12
checkbox input "false"
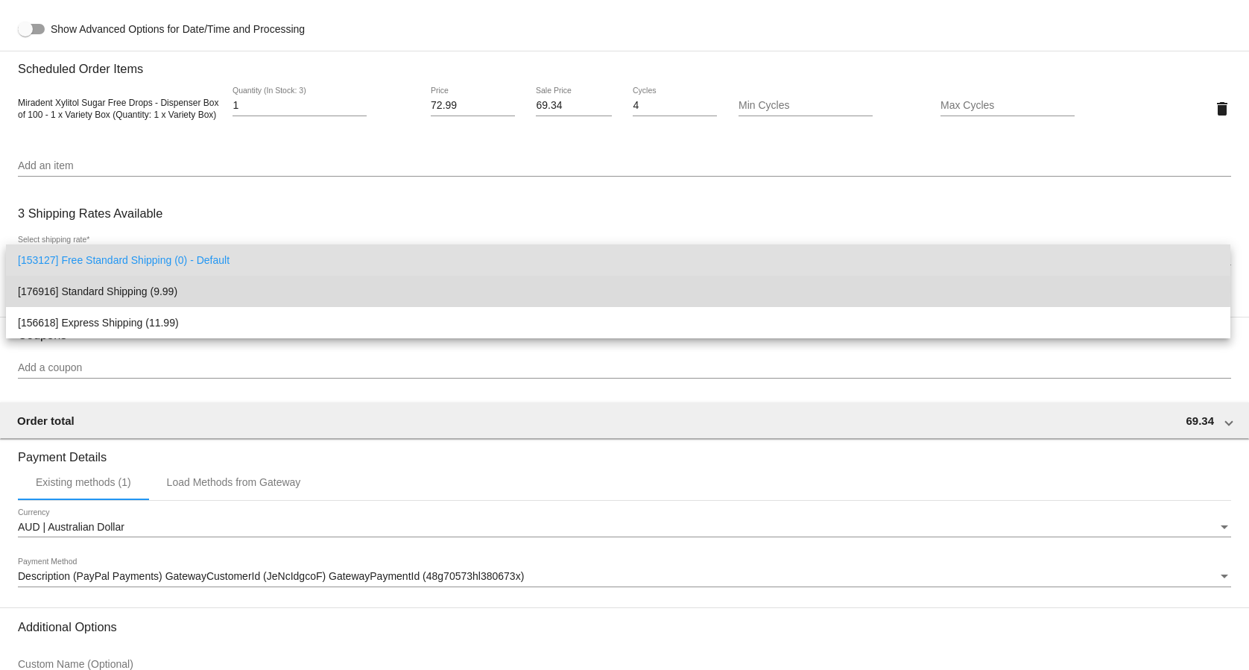
click at [163, 289] on span "[176916] Standard Shipping (9.99)" at bounding box center [618, 291] width 1200 height 31
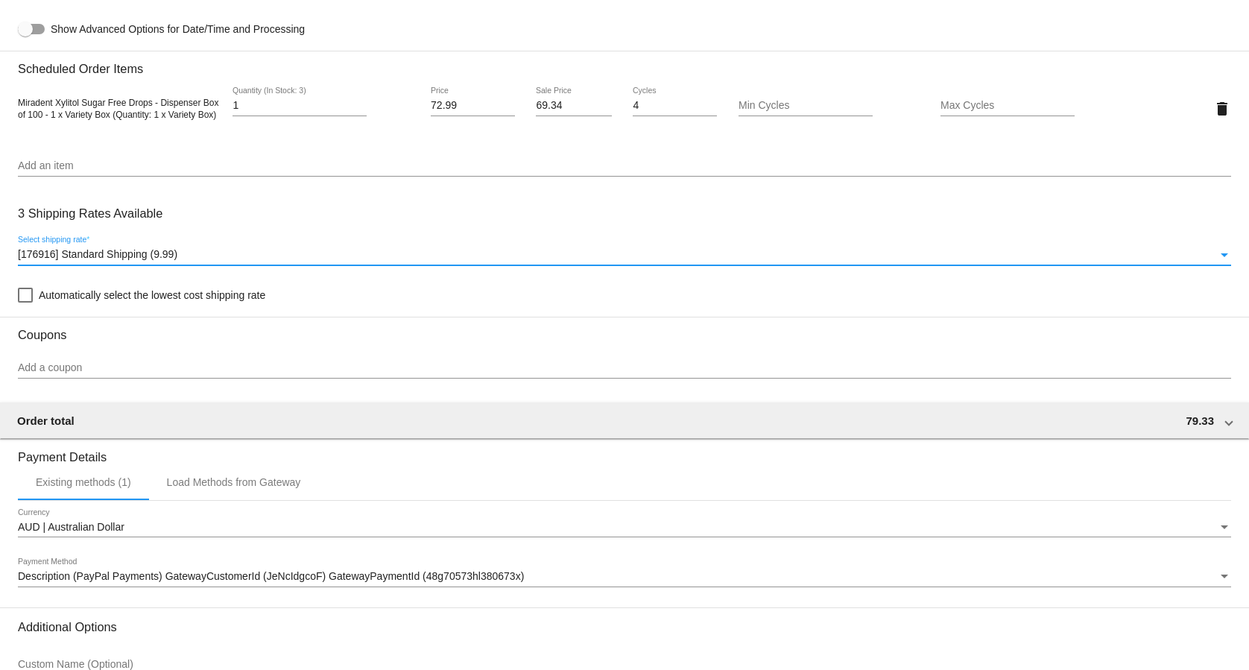
scroll to position [1142, 0]
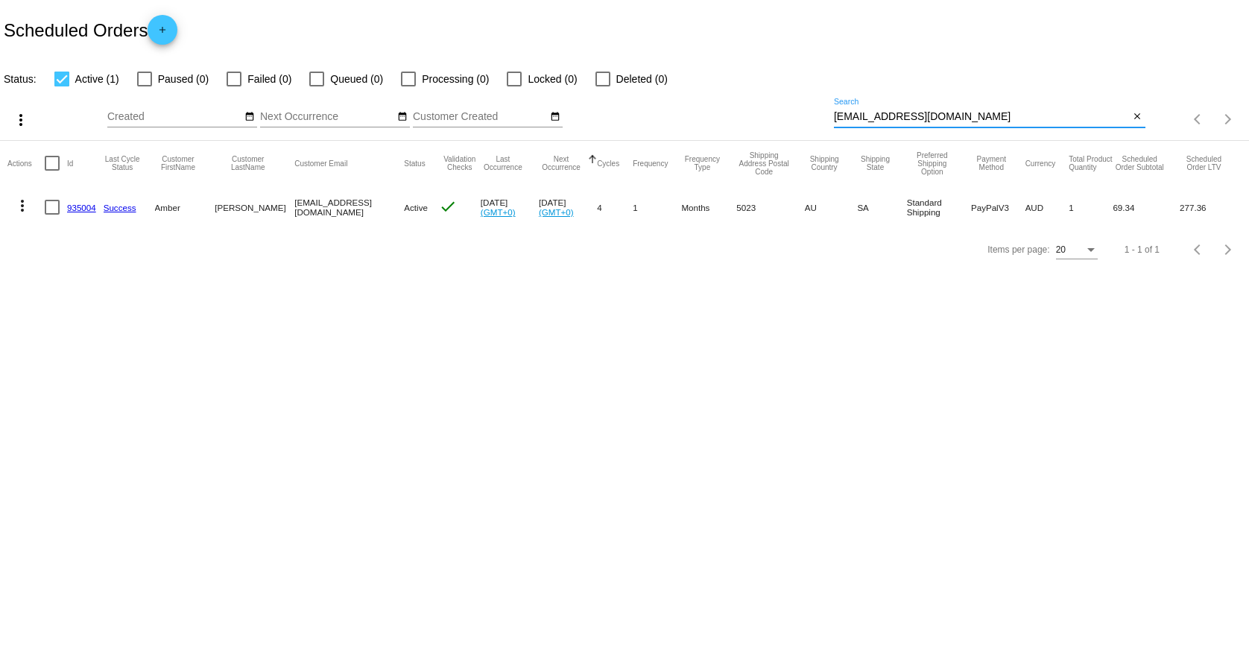
click at [922, 120] on input "[EMAIL_ADDRESS][DOMAIN_NAME]" at bounding box center [982, 117] width 296 height 12
paste input "[EMAIL_ADDRESS][DOMAIN_NAME]"
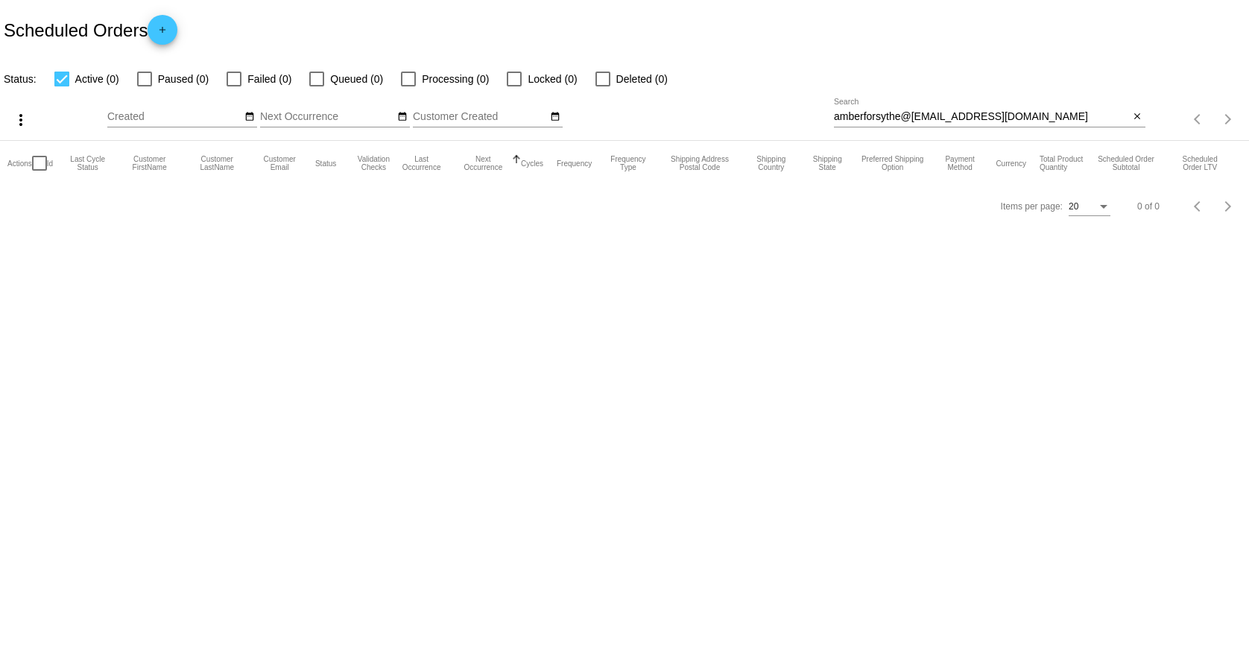
click at [1003, 118] on input "amberforsythe@[EMAIL_ADDRESS][DOMAIN_NAME]" at bounding box center [982, 117] width 296 height 12
paste input "[EMAIL_ADDRESS]"
click at [894, 112] on input "[EMAIL_ADDRESS][DOMAIN_NAME]" at bounding box center [982, 117] width 296 height 12
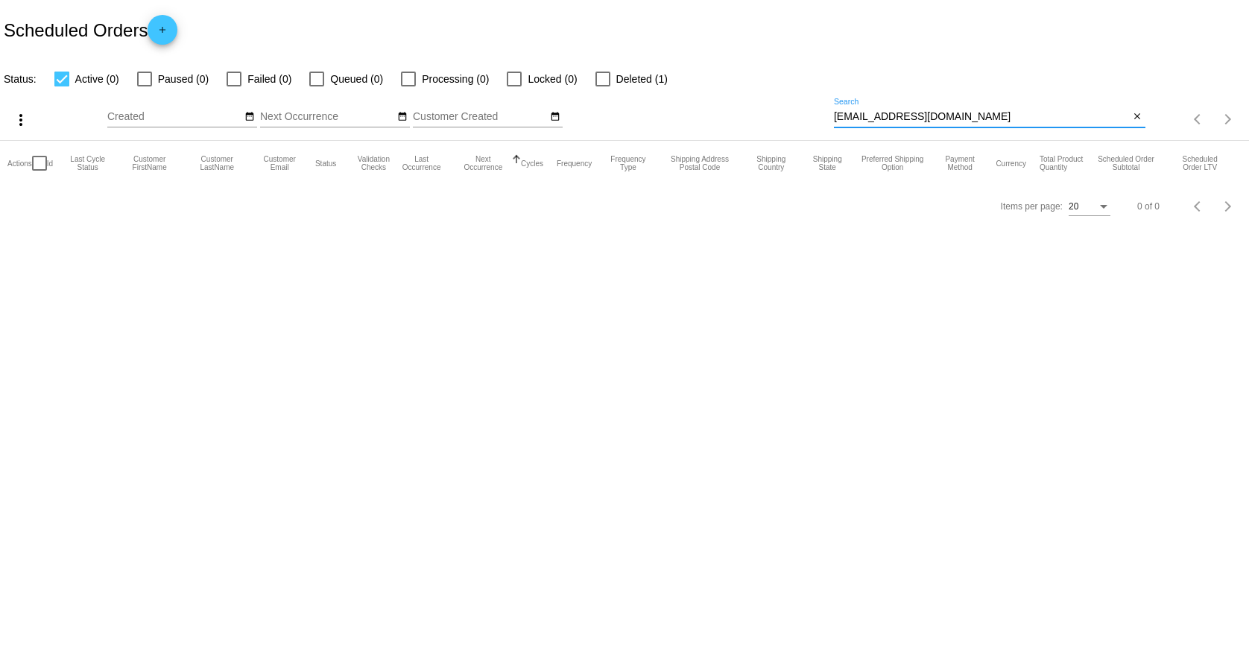
click at [894, 112] on input "[EMAIL_ADDRESS][DOMAIN_NAME]" at bounding box center [982, 117] width 296 height 12
paste input "[PERSON_NAME].salmon55@live"
type input "[PERSON_NAME][EMAIL_ADDRESS][DOMAIN_NAME]"
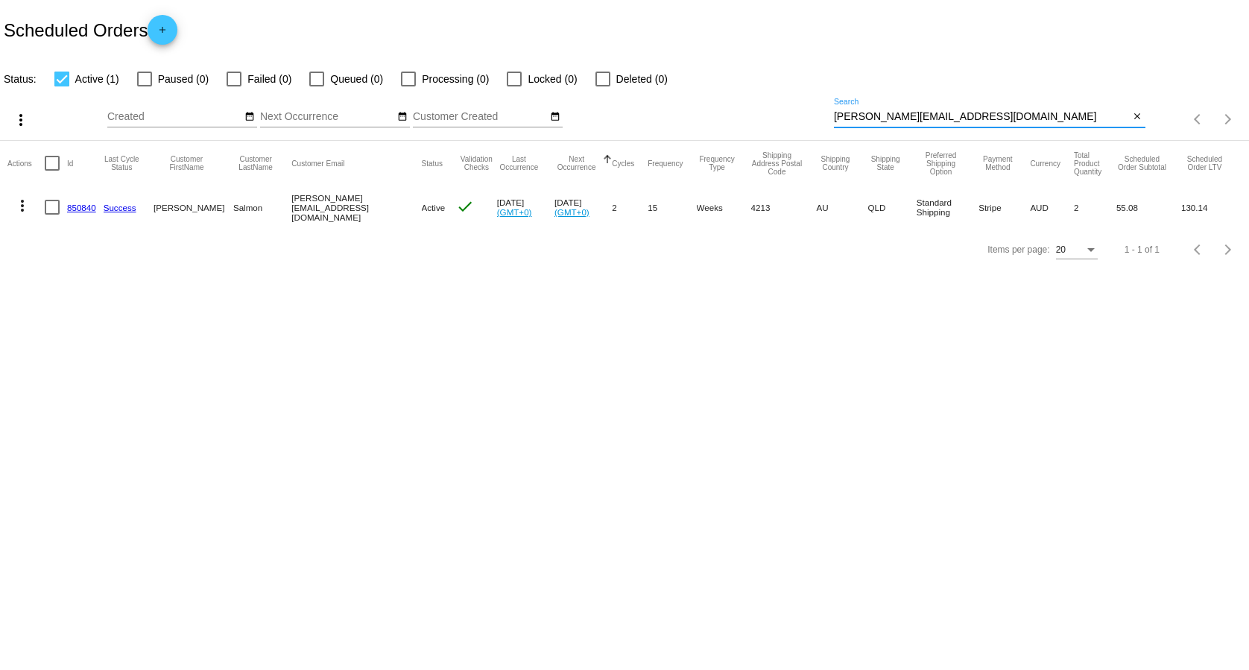
click at [71, 210] on link "850840" at bounding box center [81, 208] width 29 height 10
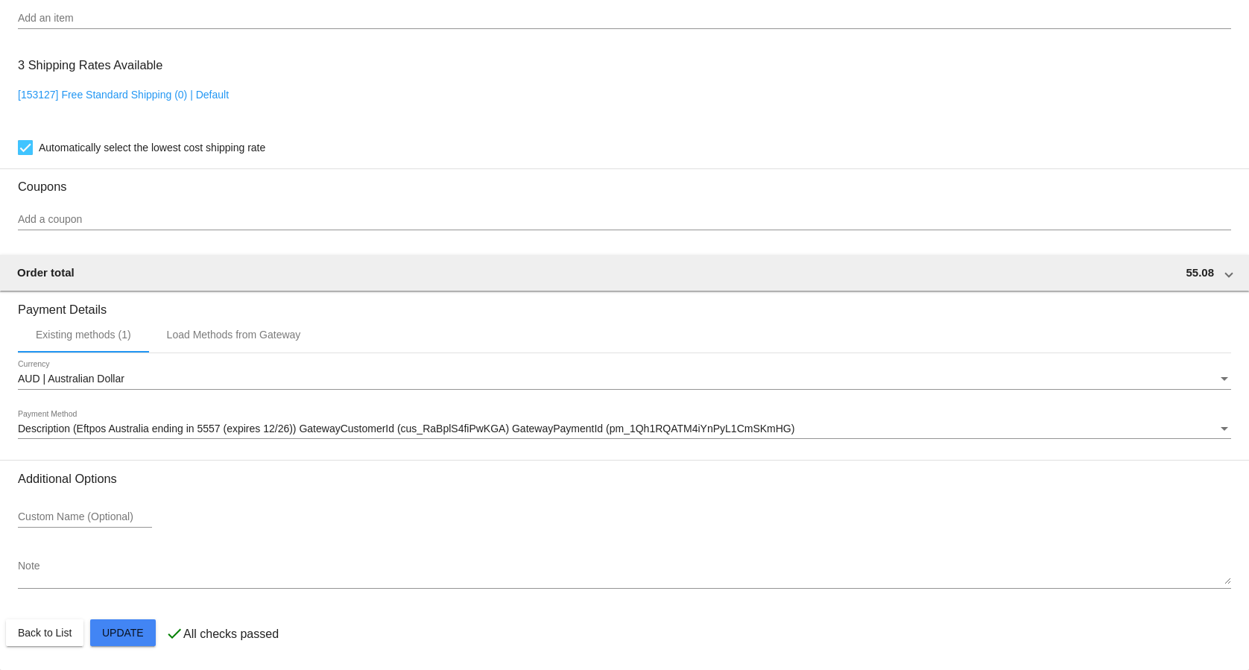
scroll to position [1109, 0]
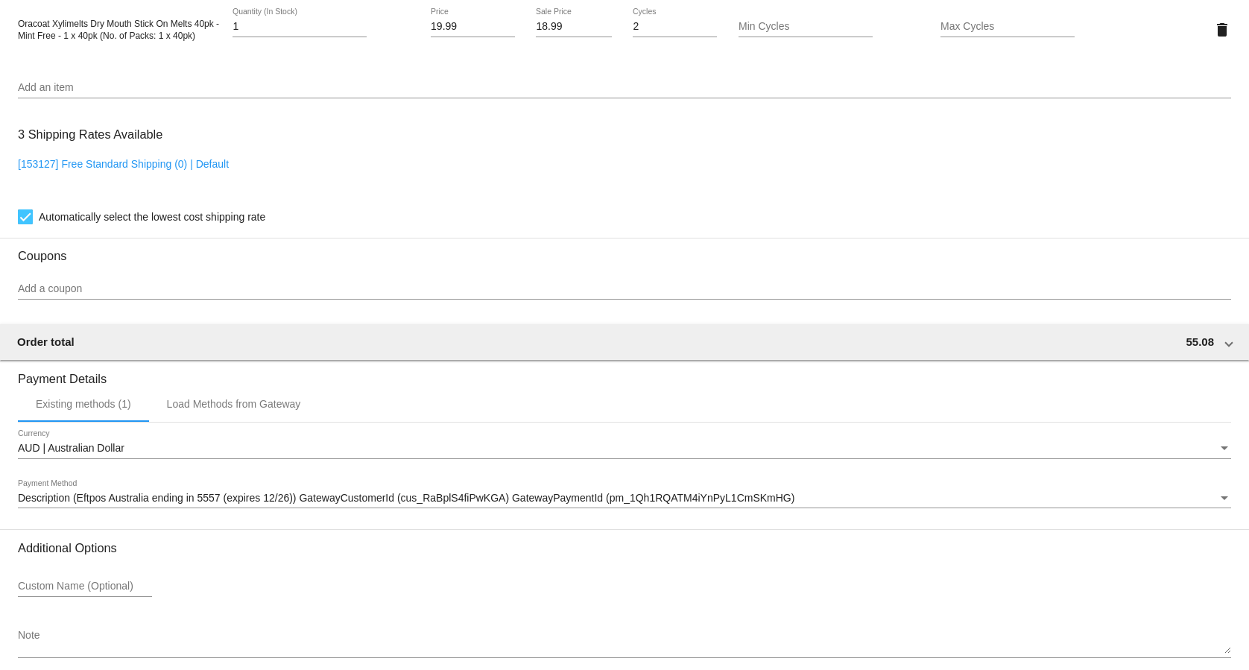
click at [83, 180] on div "[153127] Free Standard Shipping (0) | Default" at bounding box center [624, 179] width 1213 height 42
click at [100, 170] on link "[153127] Free Standard Shipping (0) | Default" at bounding box center [123, 164] width 211 height 12
checkbox input "false"
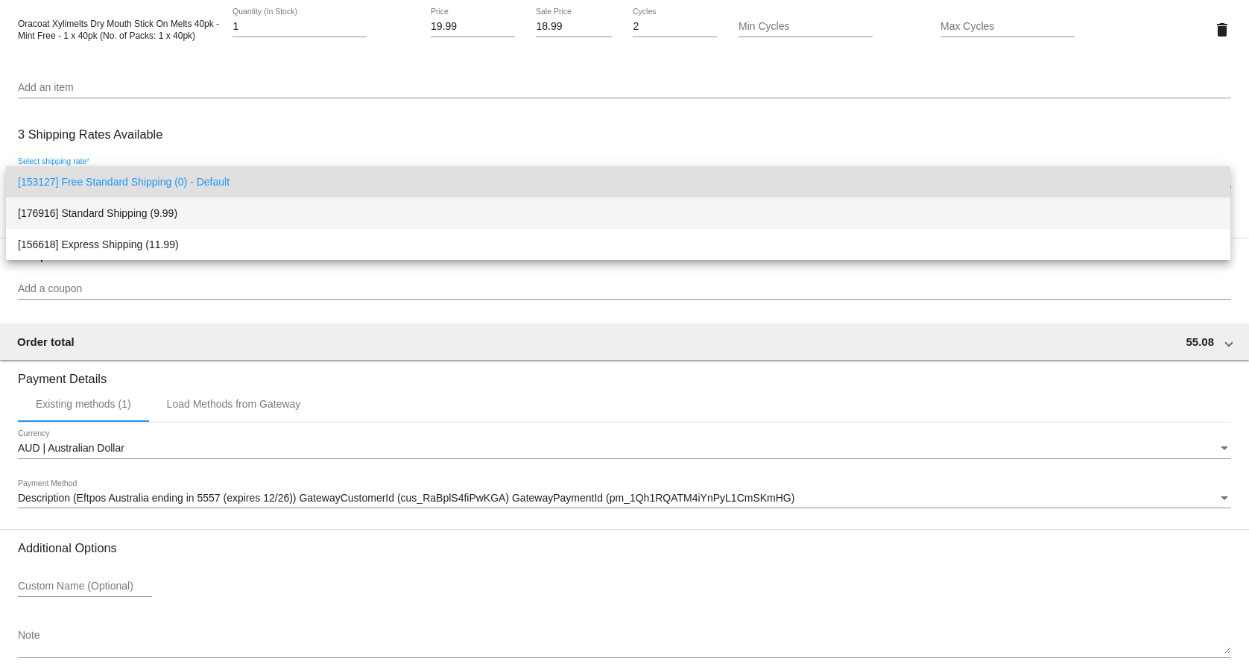
click at [130, 203] on span "[176916] Standard Shipping (9.99)" at bounding box center [618, 212] width 1200 height 31
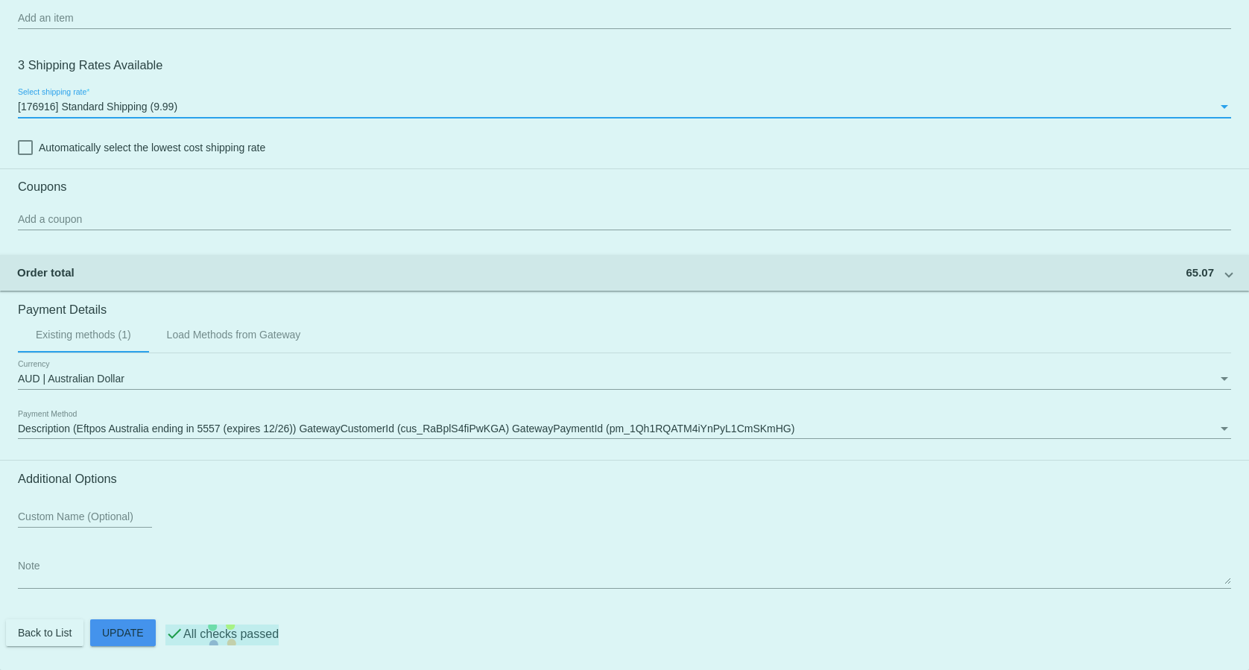
scroll to position [1185, 0]
